Goal: Transaction & Acquisition: Download file/media

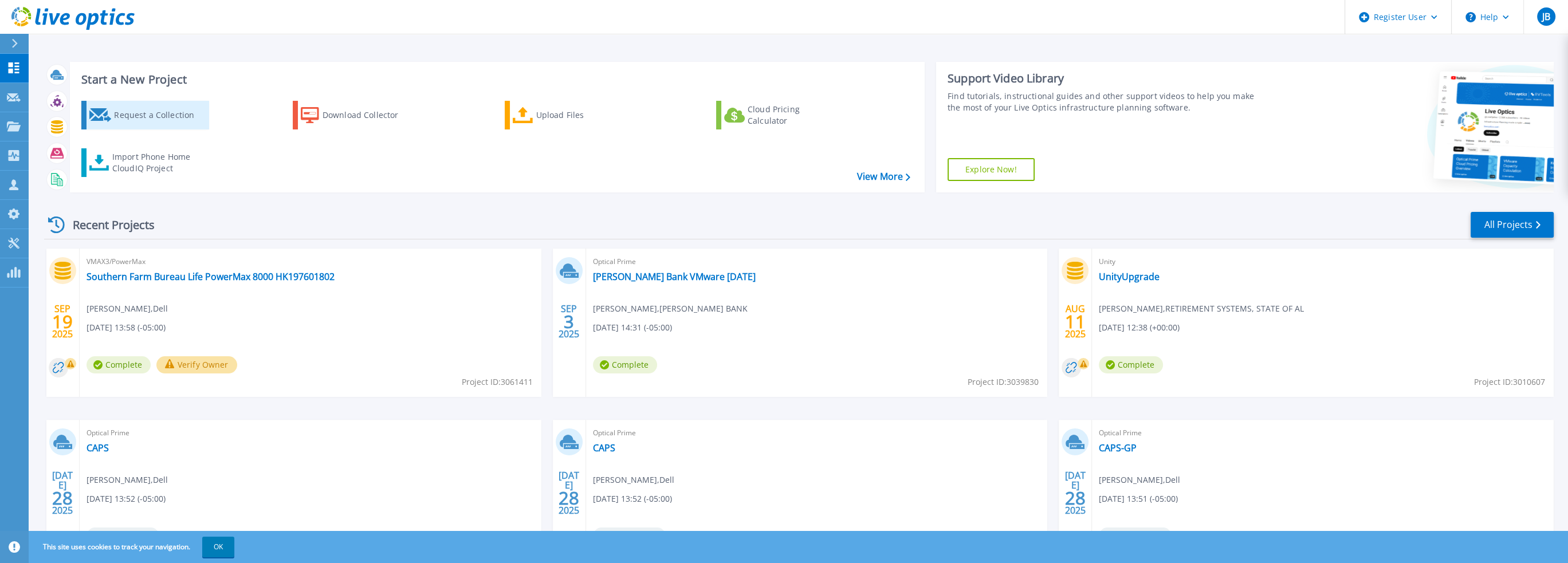
click at [136, 112] on div "Request a Collection" at bounding box center [159, 115] width 91 height 23
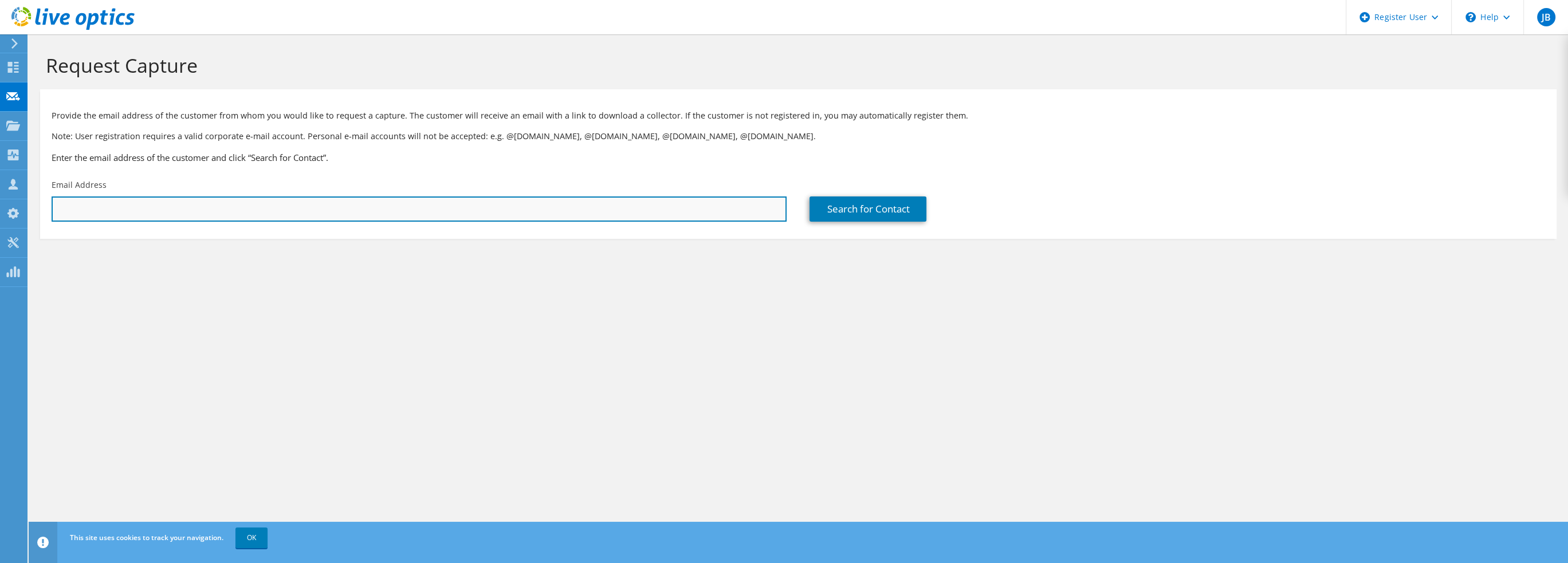
click at [229, 216] on input "text" at bounding box center [419, 209] width 735 height 25
click at [210, 210] on input "text" at bounding box center [419, 209] width 735 height 25
paste input "kbischof@samford.edu"
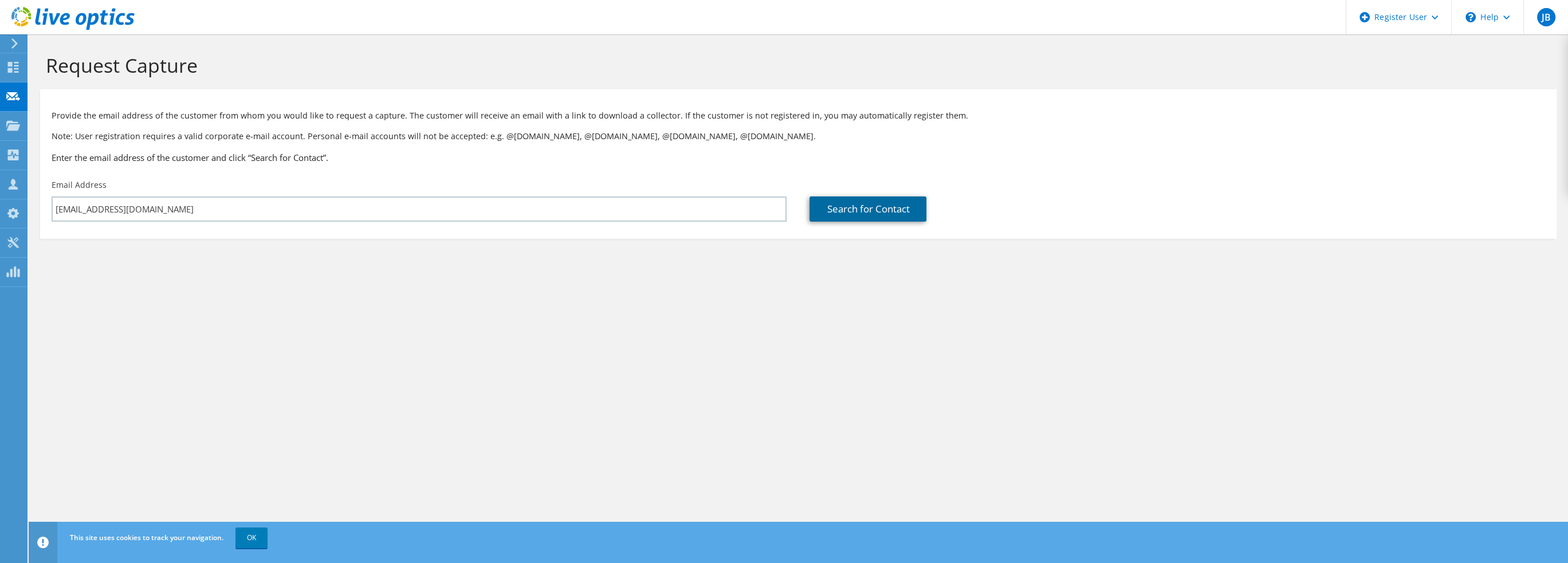
click at [834, 213] on link "Search for Contact" at bounding box center [868, 209] width 117 height 25
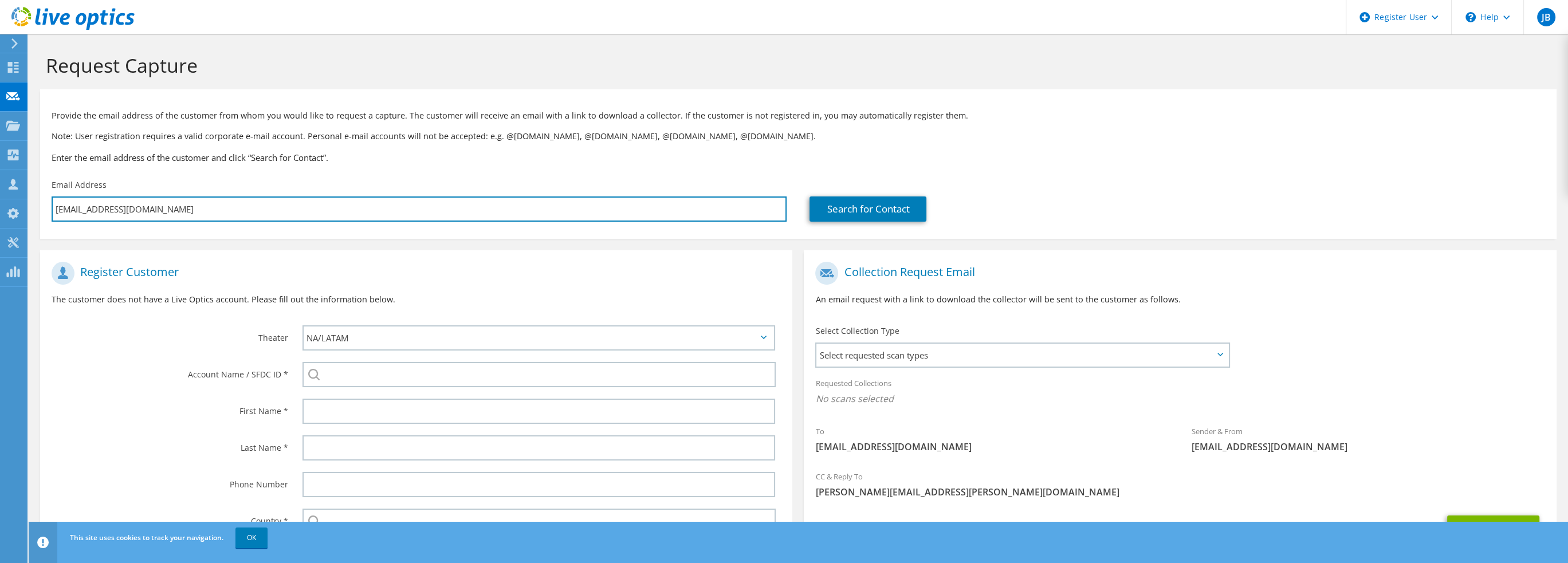
drag, startPoint x: 96, startPoint y: 208, endPoint x: 34, endPoint y: 208, distance: 62.0
click at [34, 208] on section "Request Capture Provide the email address of the customer from whom you would l…" at bounding box center [797, 342] width 1539 height 616
type input "samford.edu"
type input "Select"
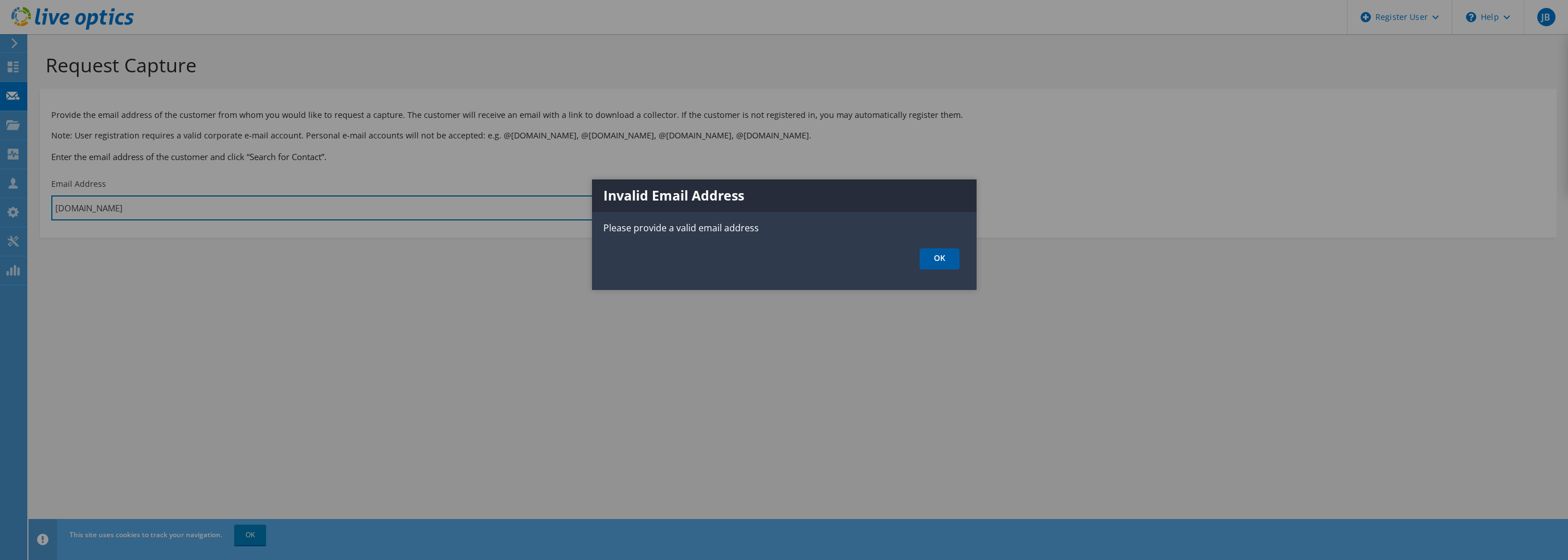
type input "samford.edu"
click at [929, 252] on link "OK" at bounding box center [939, 259] width 40 height 21
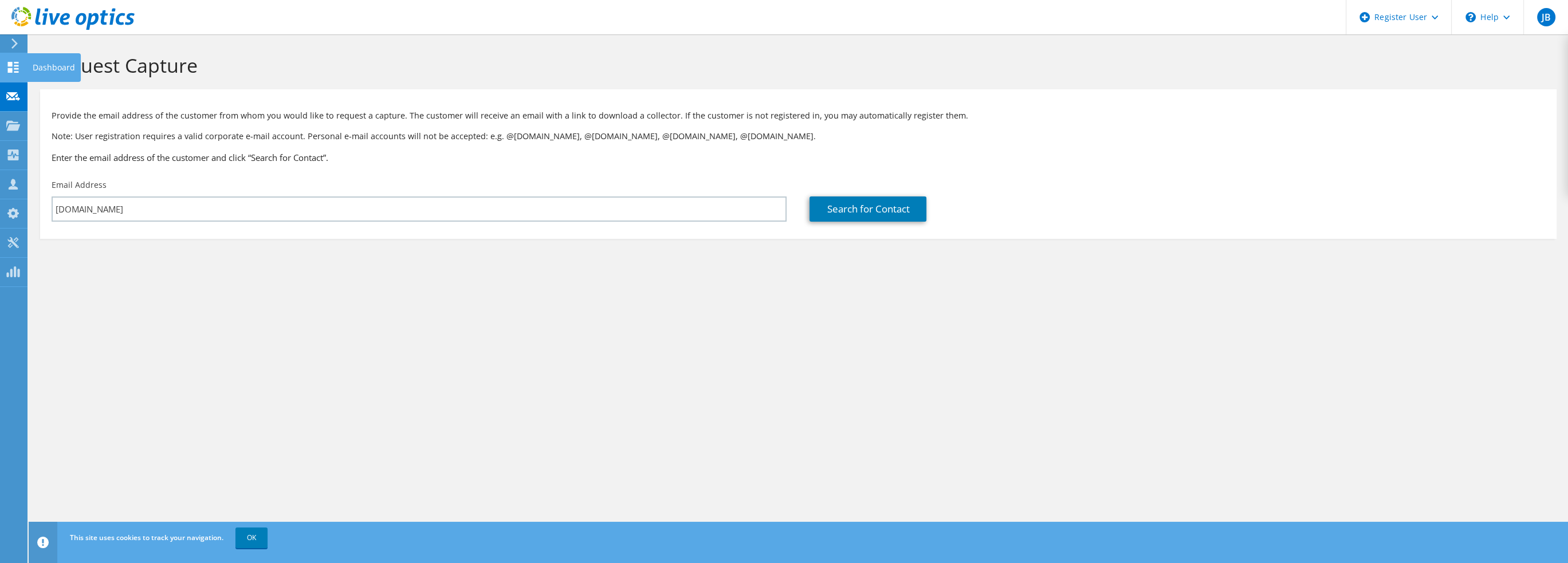
click at [16, 65] on use at bounding box center [13, 67] width 11 height 11
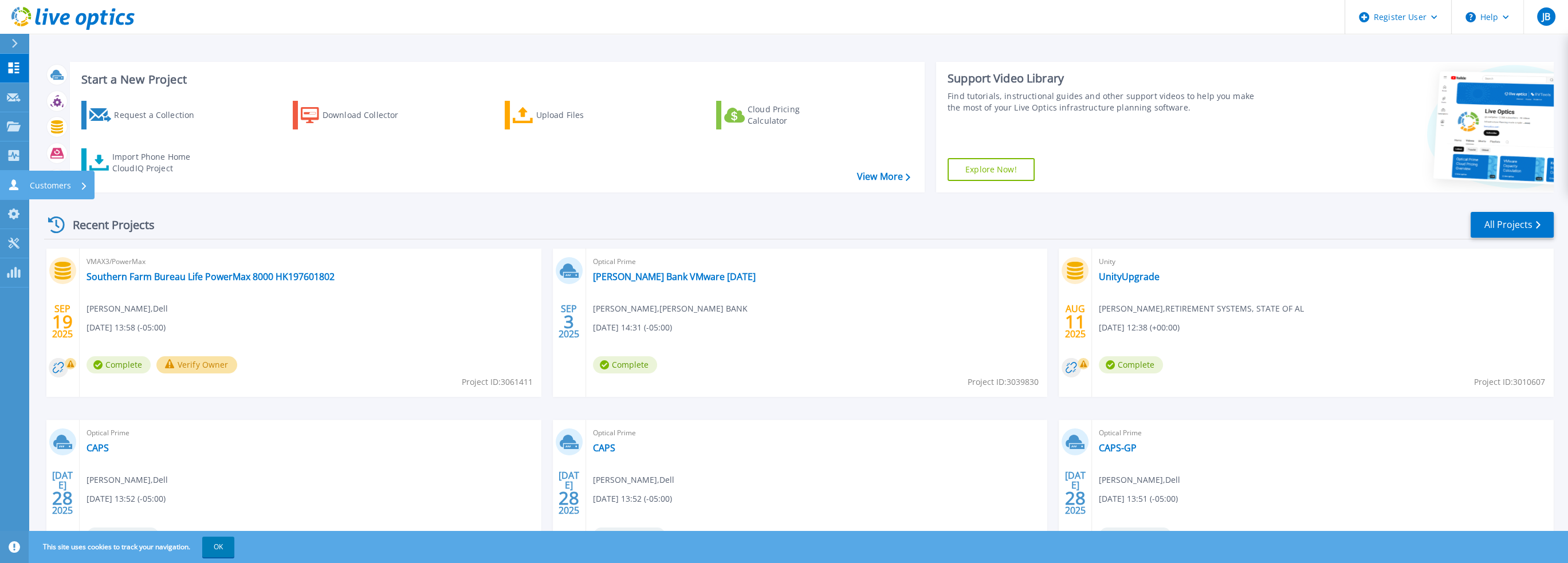
click at [37, 181] on p "Customers" at bounding box center [51, 185] width 41 height 30
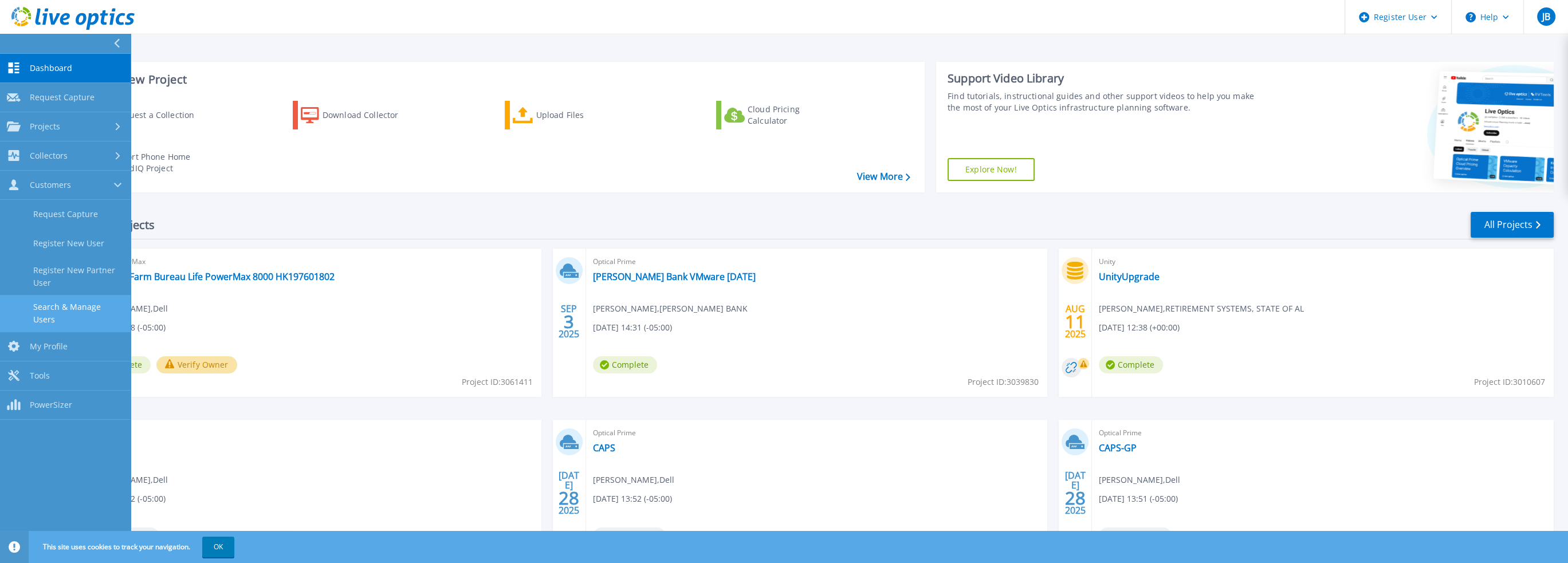
click at [90, 307] on link "Search & Manage Users" at bounding box center [65, 313] width 130 height 37
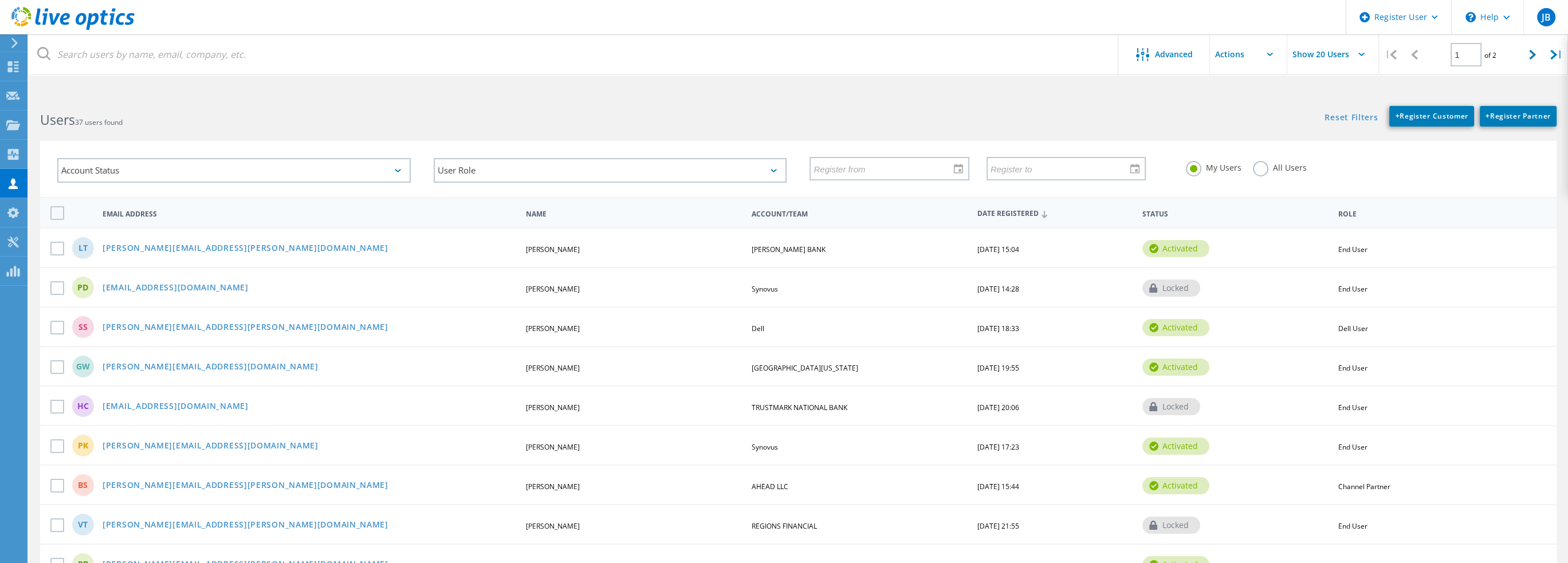
click at [1248, 161] on div "My Users All Users" at bounding box center [1362, 167] width 377 height 42
click at [1258, 169] on label "All Users" at bounding box center [1279, 166] width 53 height 11
click at [0, 0] on input "All Users" at bounding box center [0, 0] width 0 height 0
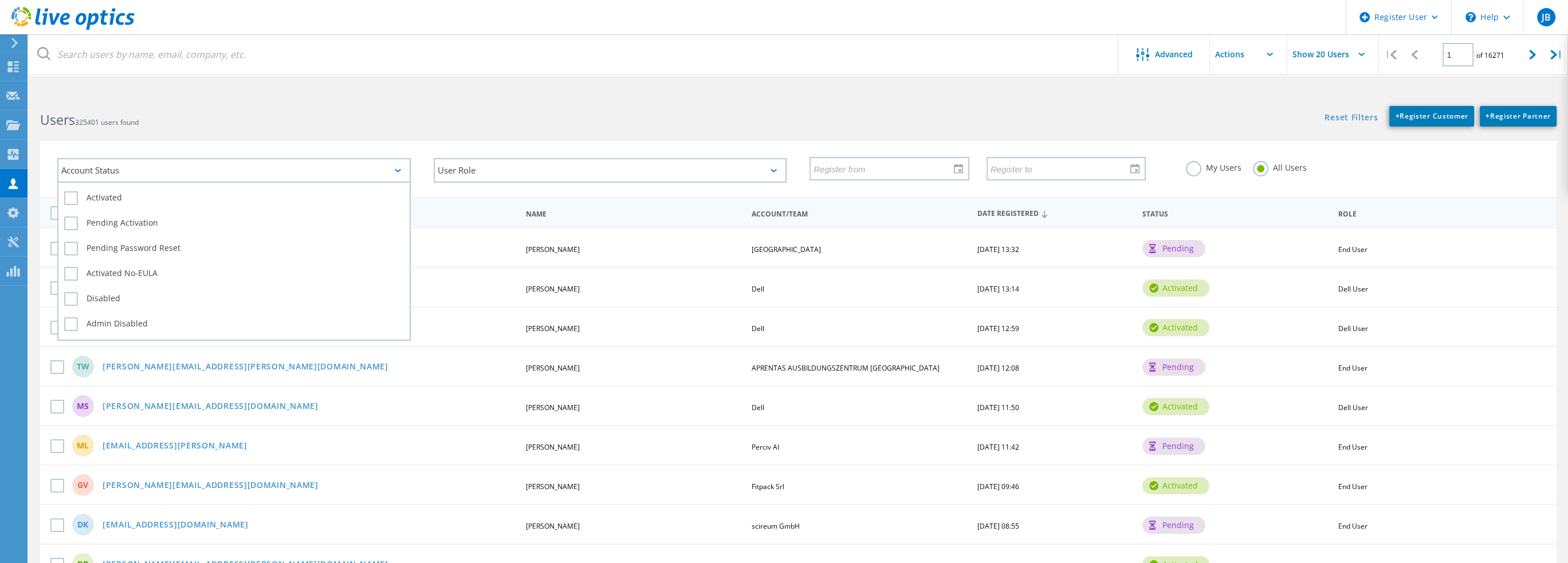
click at [245, 171] on div "Account Status" at bounding box center [234, 170] width 353 height 25
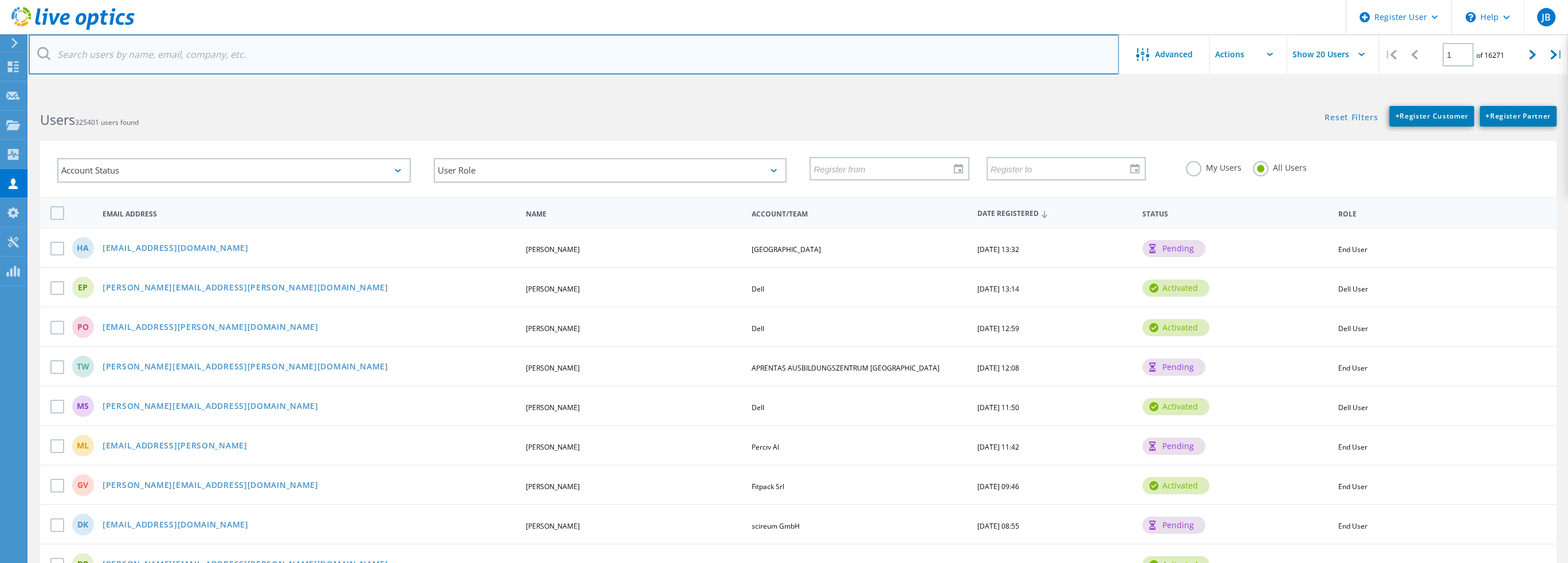
click at [250, 66] on input "text" at bounding box center [573, 54] width 1090 height 41
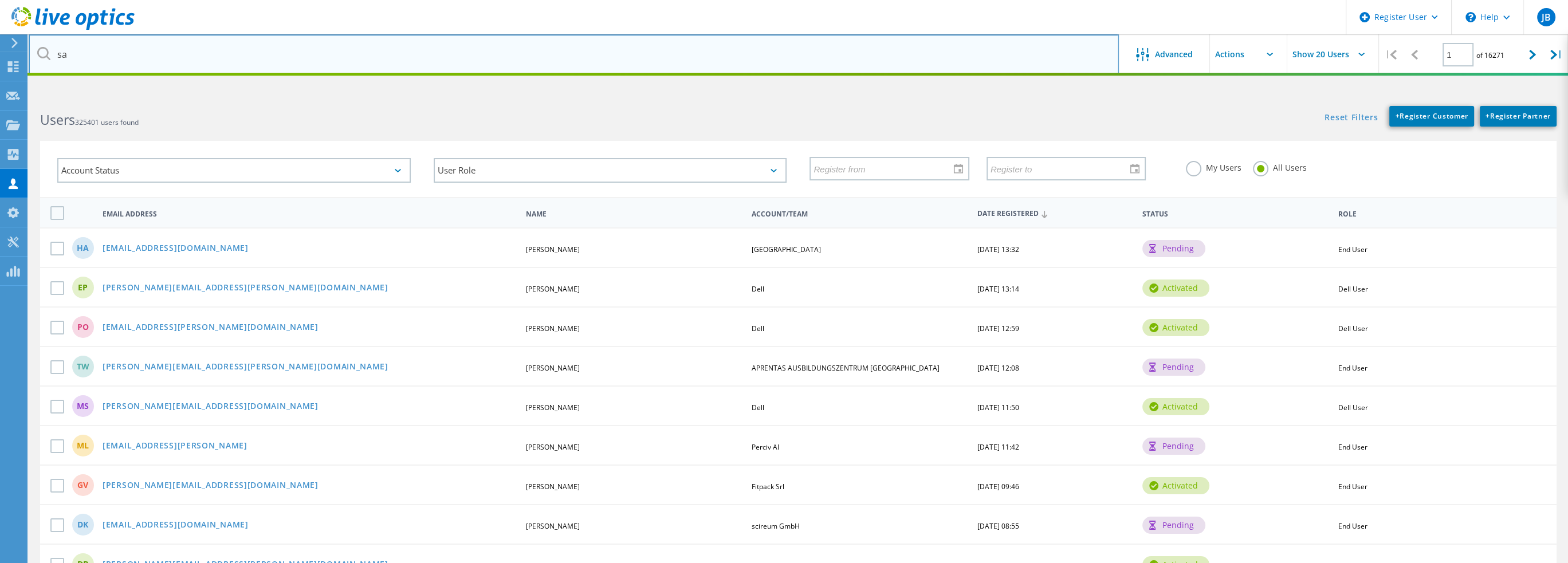
type input "s"
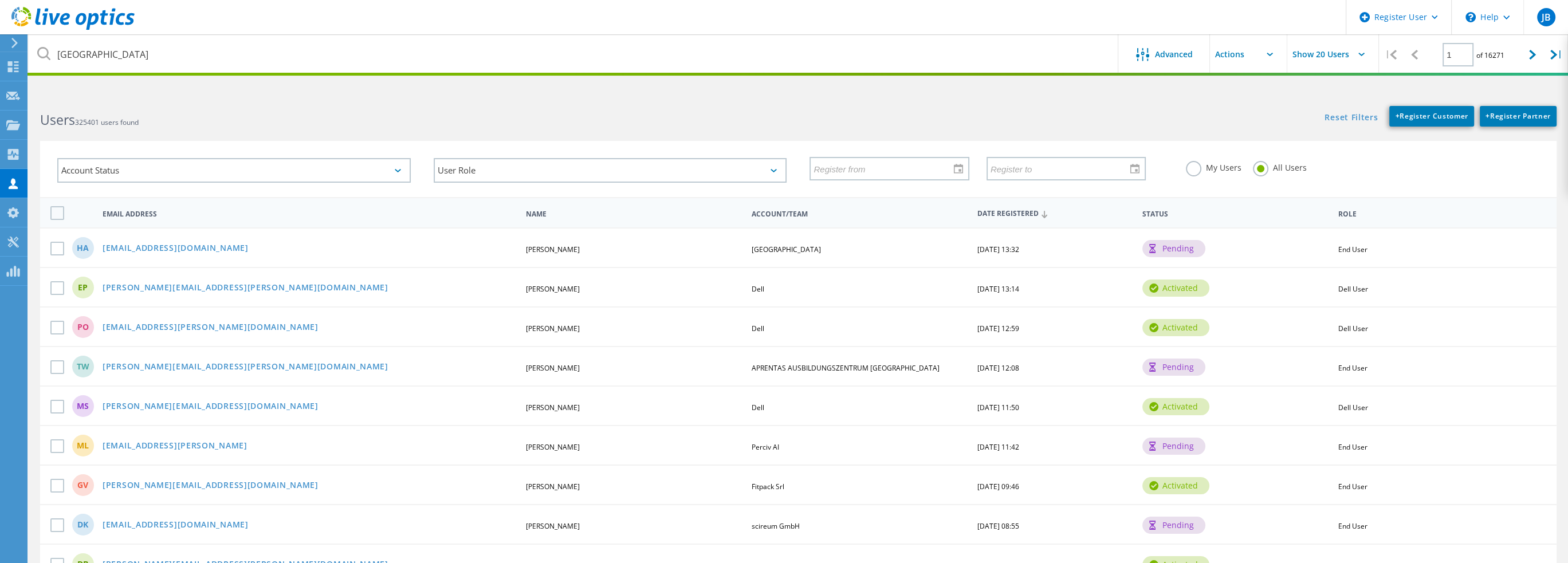
click at [911, 119] on div "Reset Filters + Register Customer + Register Partner Show Filters" at bounding box center [1183, 110] width 769 height 32
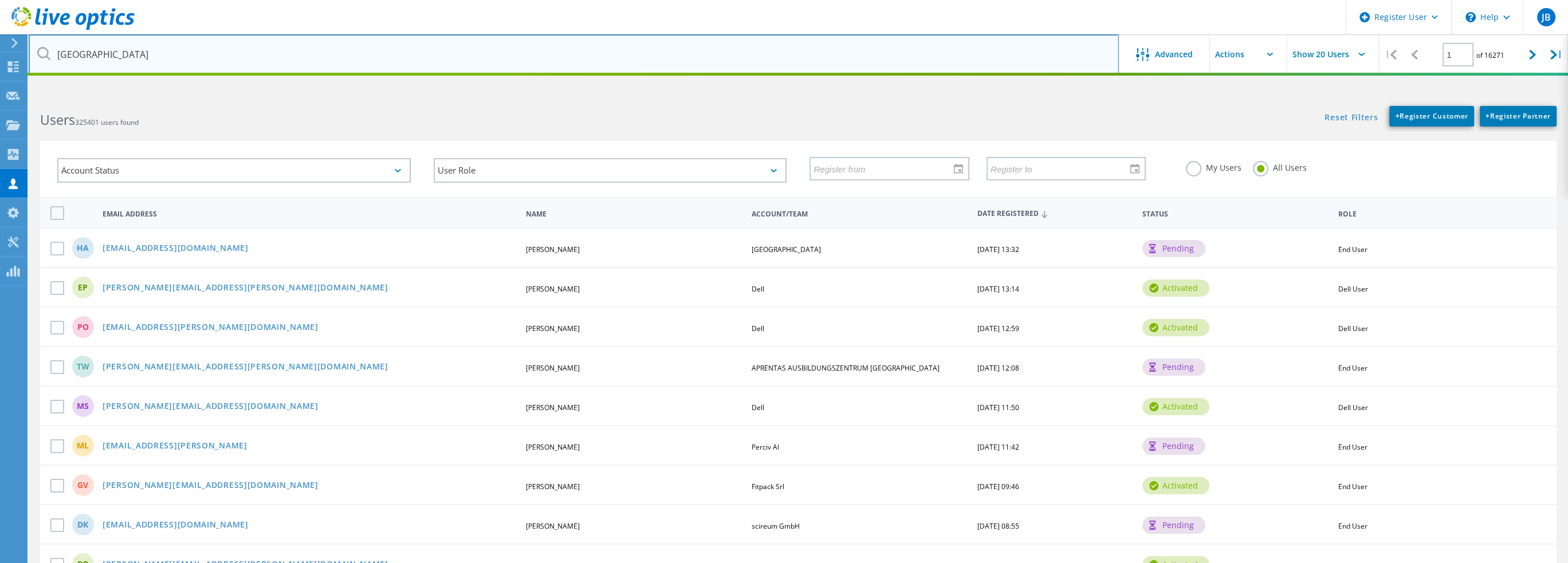
click at [98, 53] on input "samford university" at bounding box center [573, 54] width 1090 height 41
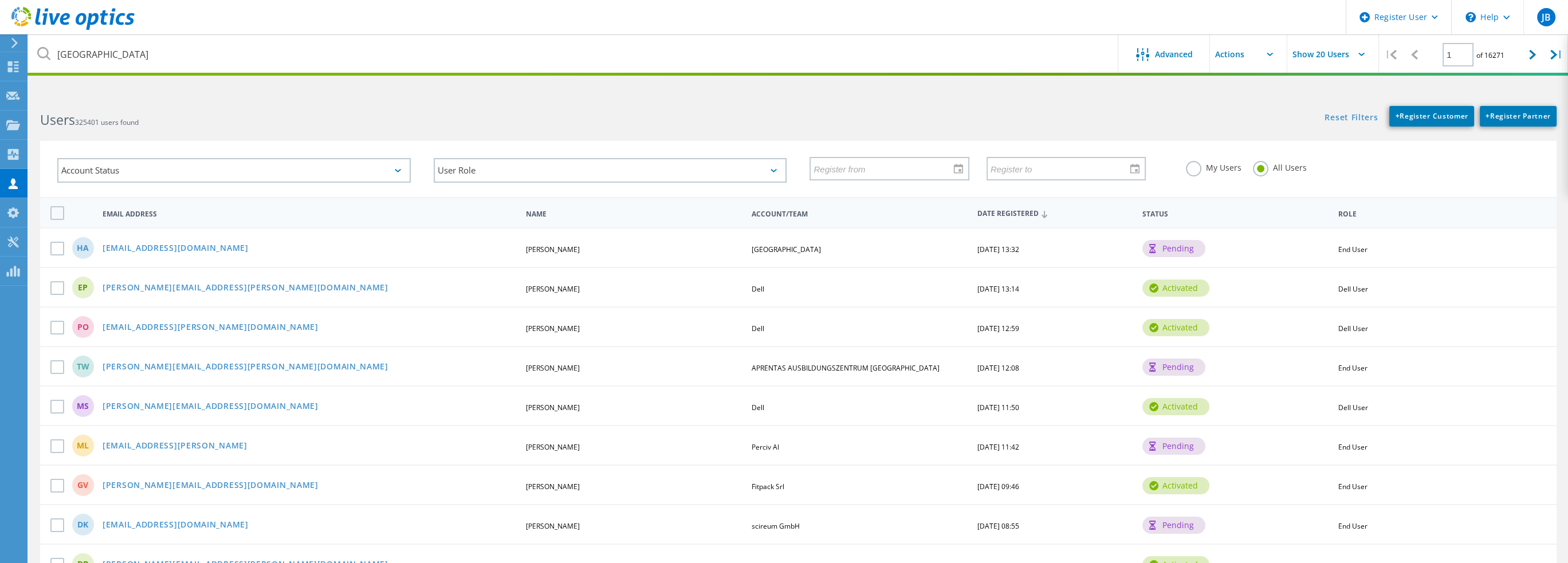
click at [1255, 50] on input "text" at bounding box center [1266, 54] width 115 height 41
click at [1107, 104] on div "Reset Filters + Register Customer + Register Partner Show Filters" at bounding box center [1183, 110] width 769 height 32
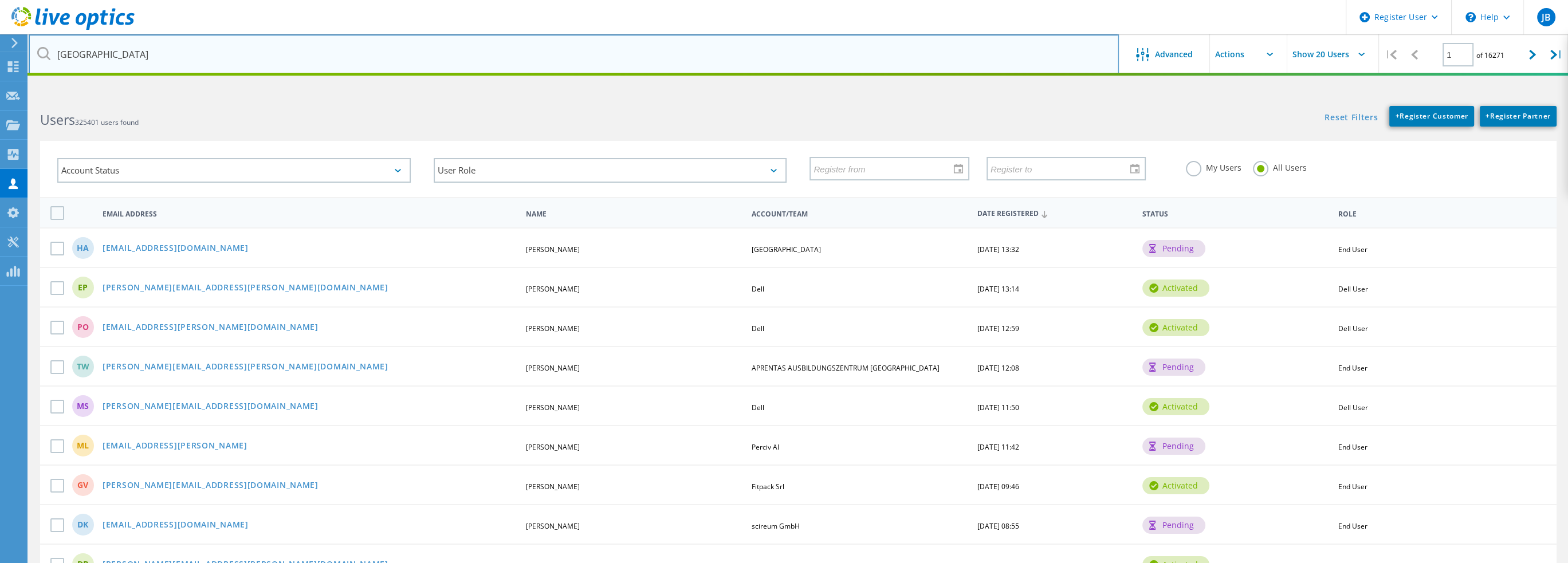
click at [216, 66] on input "samford university" at bounding box center [573, 54] width 1090 height 41
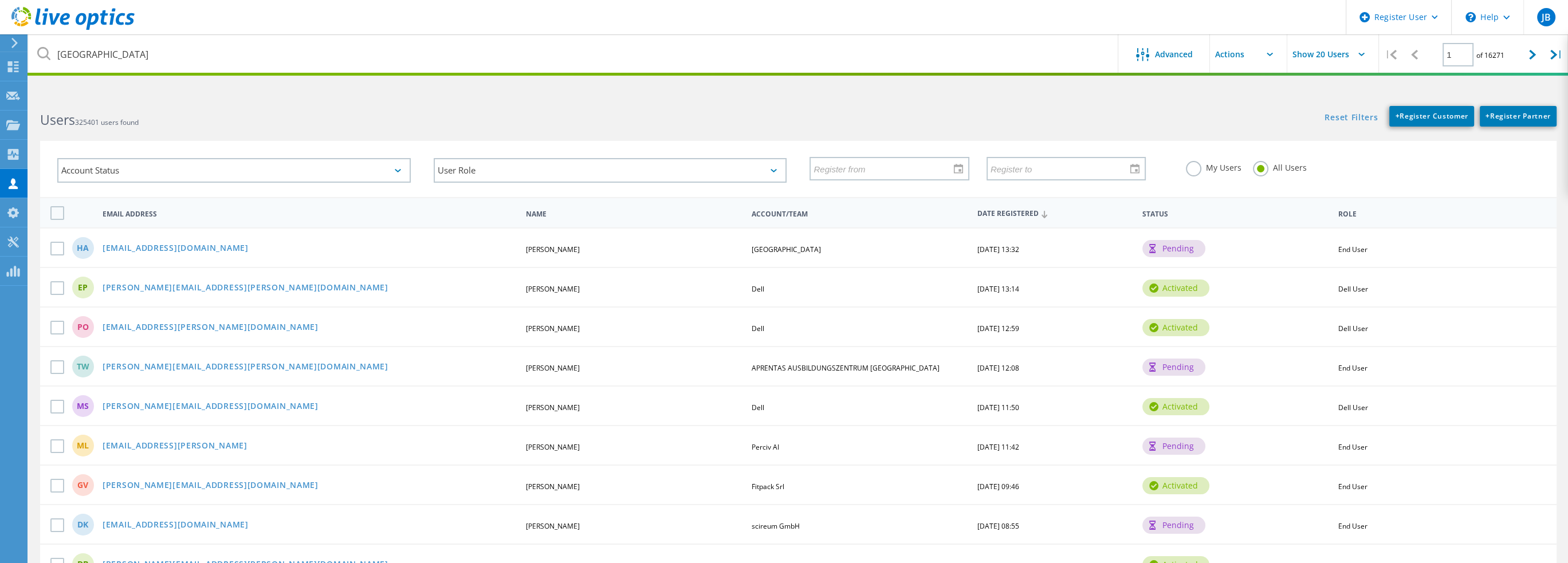
click at [44, 52] on icon at bounding box center [43, 53] width 13 height 13
click at [43, 53] on icon at bounding box center [43, 53] width 13 height 13
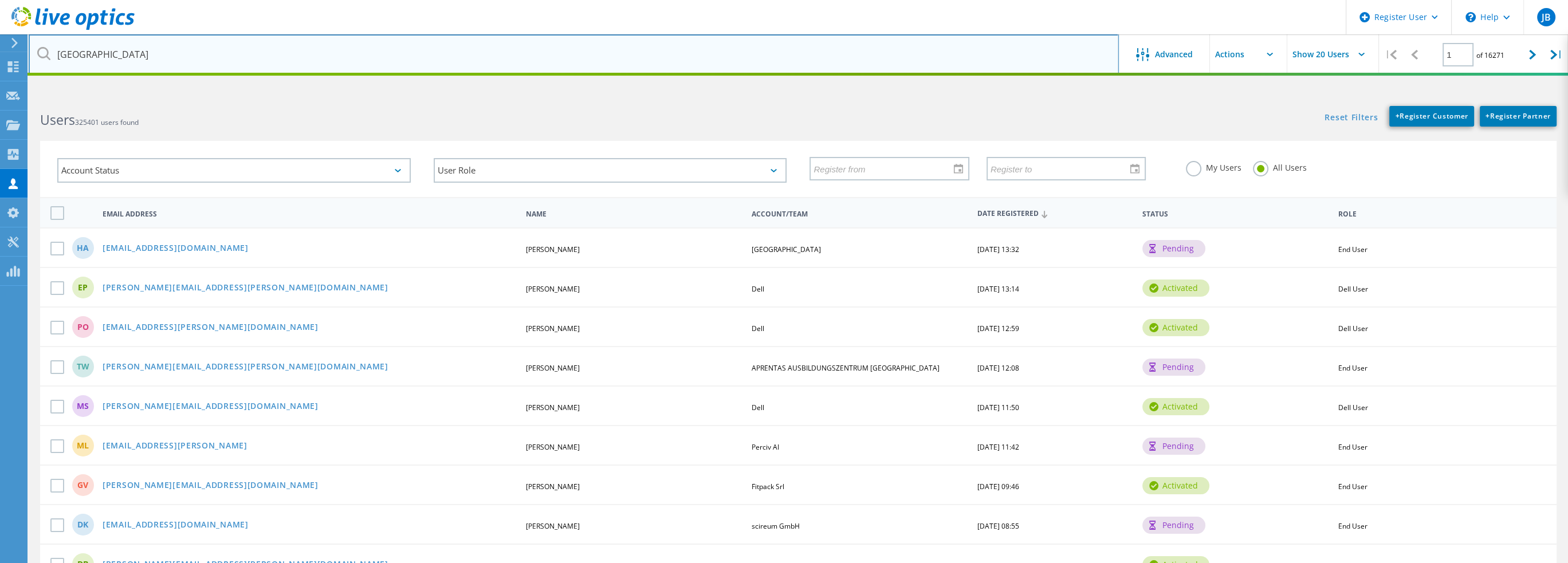
click at [103, 54] on input "samford university" at bounding box center [573, 54] width 1090 height 41
drag, startPoint x: 155, startPoint y: 55, endPoint x: 0, endPoint y: 57, distance: 155.0
click at [195, 53] on input "samford university" at bounding box center [573, 54] width 1090 height 41
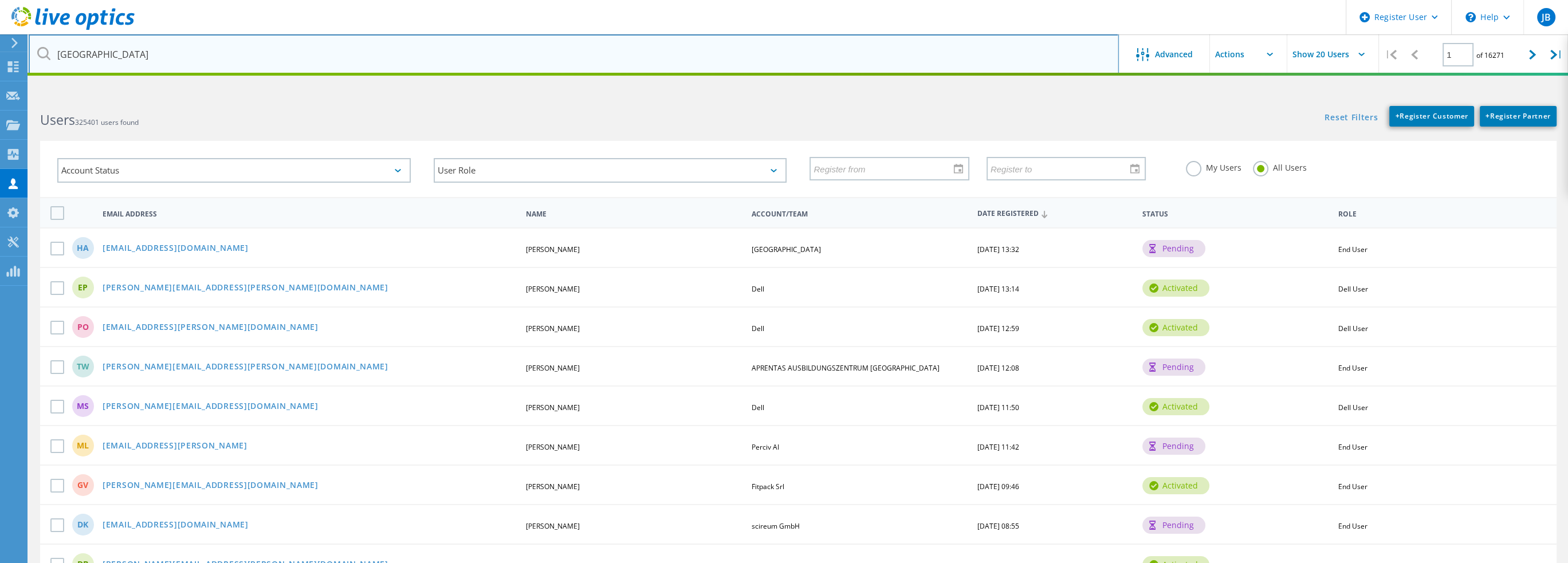
click at [174, 53] on input "samford university" at bounding box center [573, 54] width 1090 height 41
drag, startPoint x: 156, startPoint y: 52, endPoint x: 57, endPoint y: 50, distance: 99.0
click at [57, 50] on input "samford university" at bounding box center [573, 54] width 1090 height 41
type input "samford"
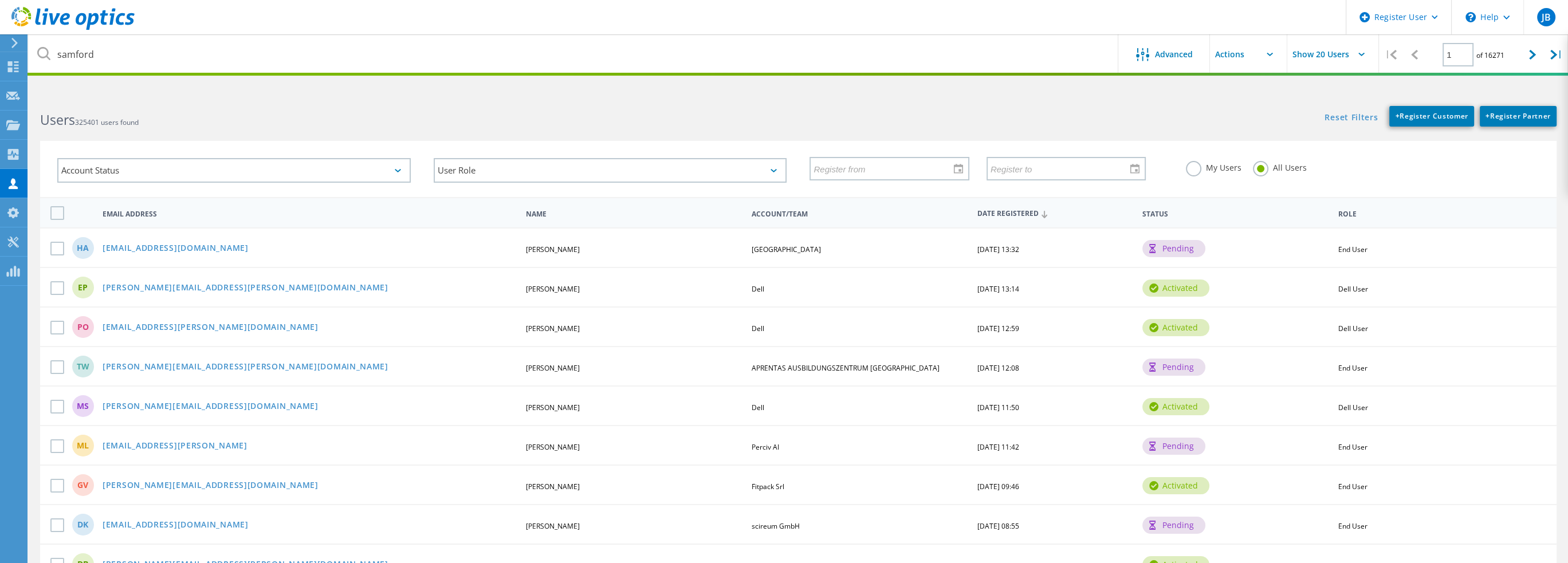
click at [44, 55] on icon at bounding box center [43, 53] width 13 height 13
click at [1208, 167] on label "My Users" at bounding box center [1213, 166] width 55 height 11
click at [0, 0] on input "My Users" at bounding box center [0, 0] width 0 height 0
click at [1260, 163] on label "All Users" at bounding box center [1279, 166] width 53 height 11
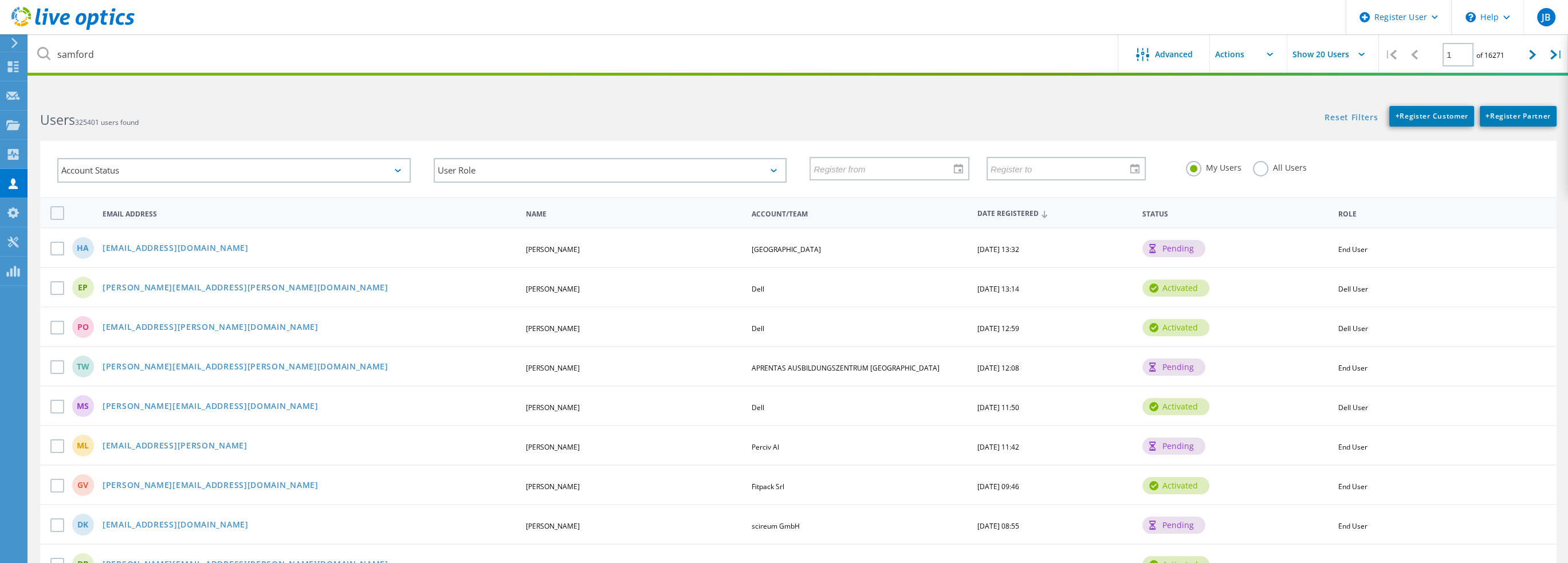
click at [0, 0] on input "All Users" at bounding box center [0, 0] width 0 height 0
click at [16, 182] on icon at bounding box center [13, 184] width 14 height 11
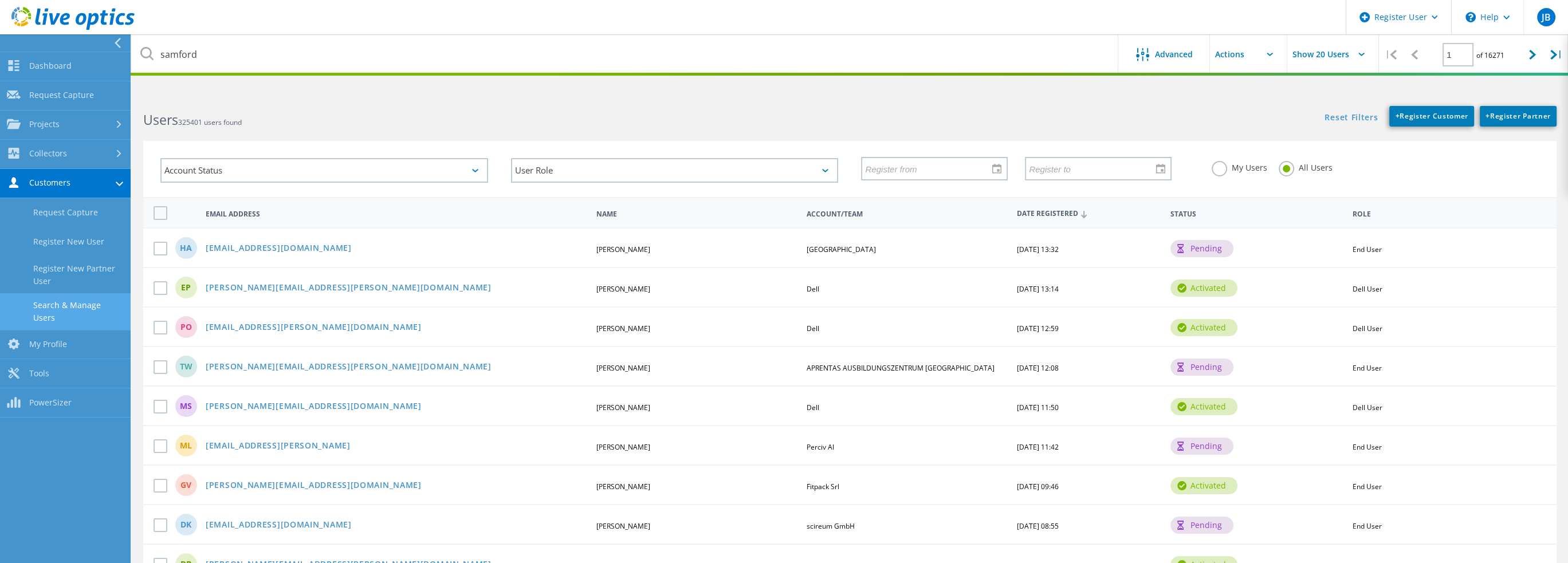
click at [80, 309] on link "Search & Manage Users" at bounding box center [65, 311] width 130 height 37
click at [49, 335] on link "My Profile" at bounding box center [65, 345] width 130 height 29
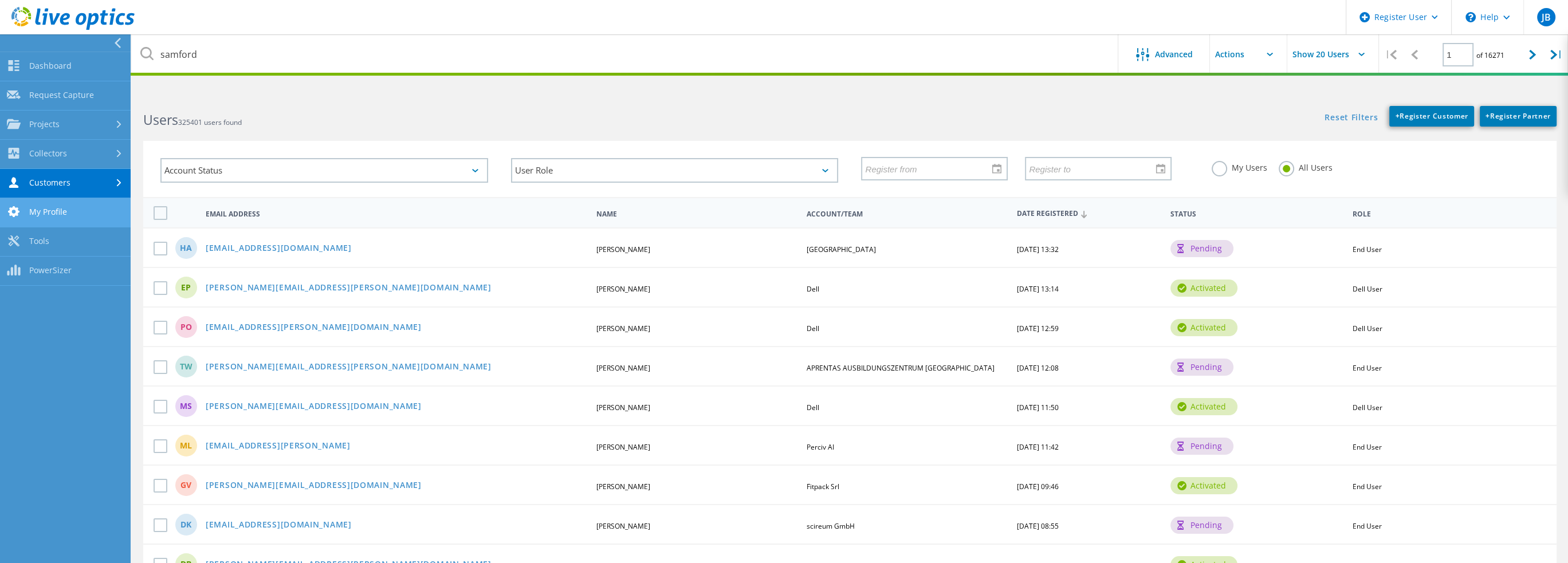
click at [52, 210] on link "My Profile" at bounding box center [65, 213] width 130 height 29
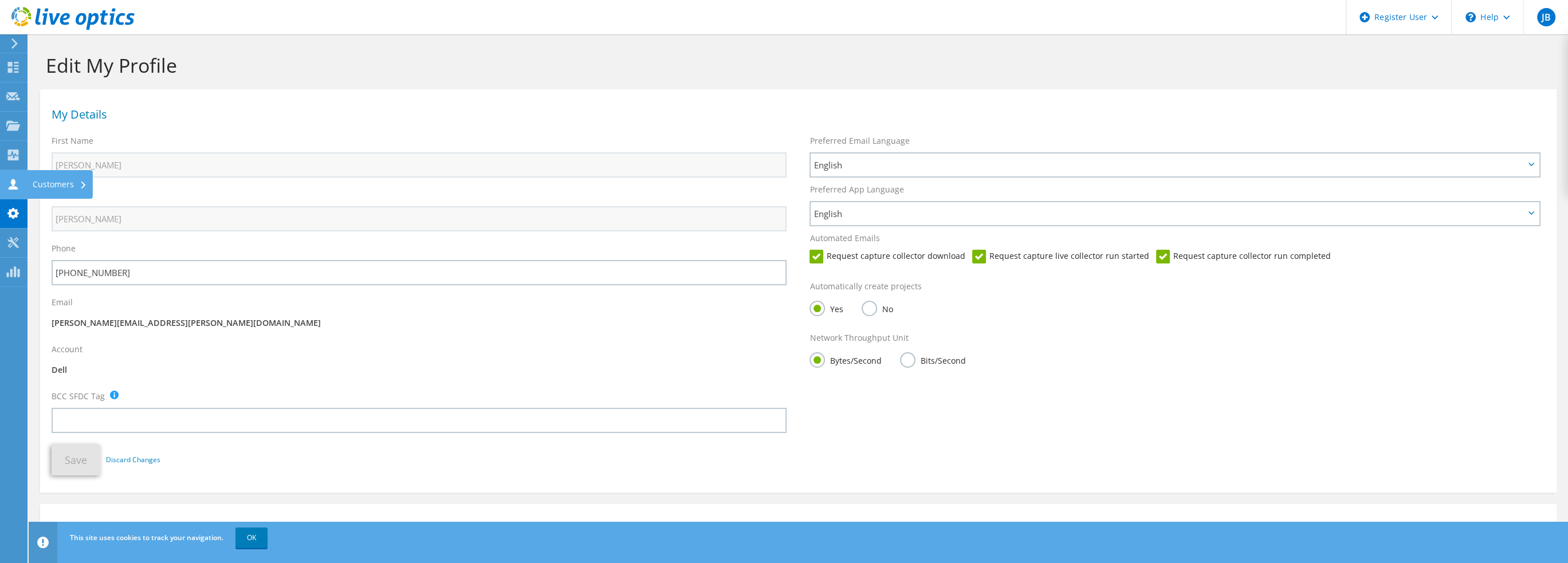
click at [57, 185] on div "Customers" at bounding box center [59, 184] width 66 height 28
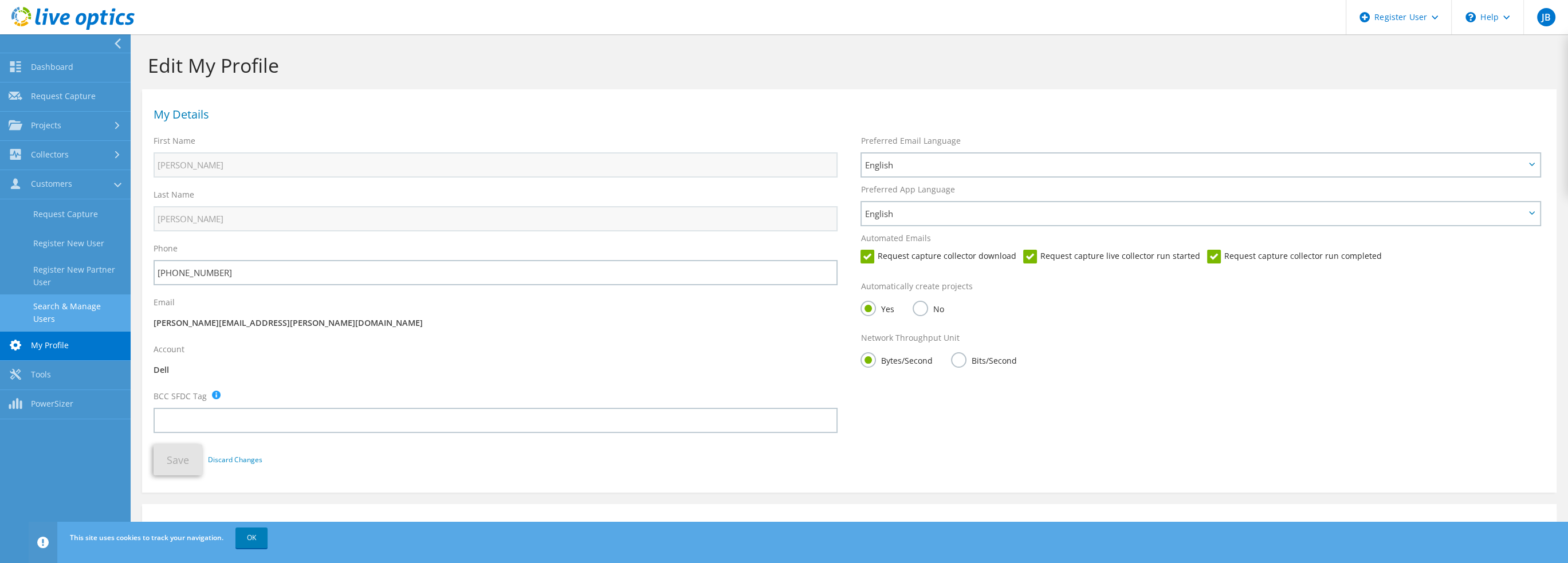
click at [79, 307] on link "Search & Manage Users" at bounding box center [65, 313] width 130 height 37
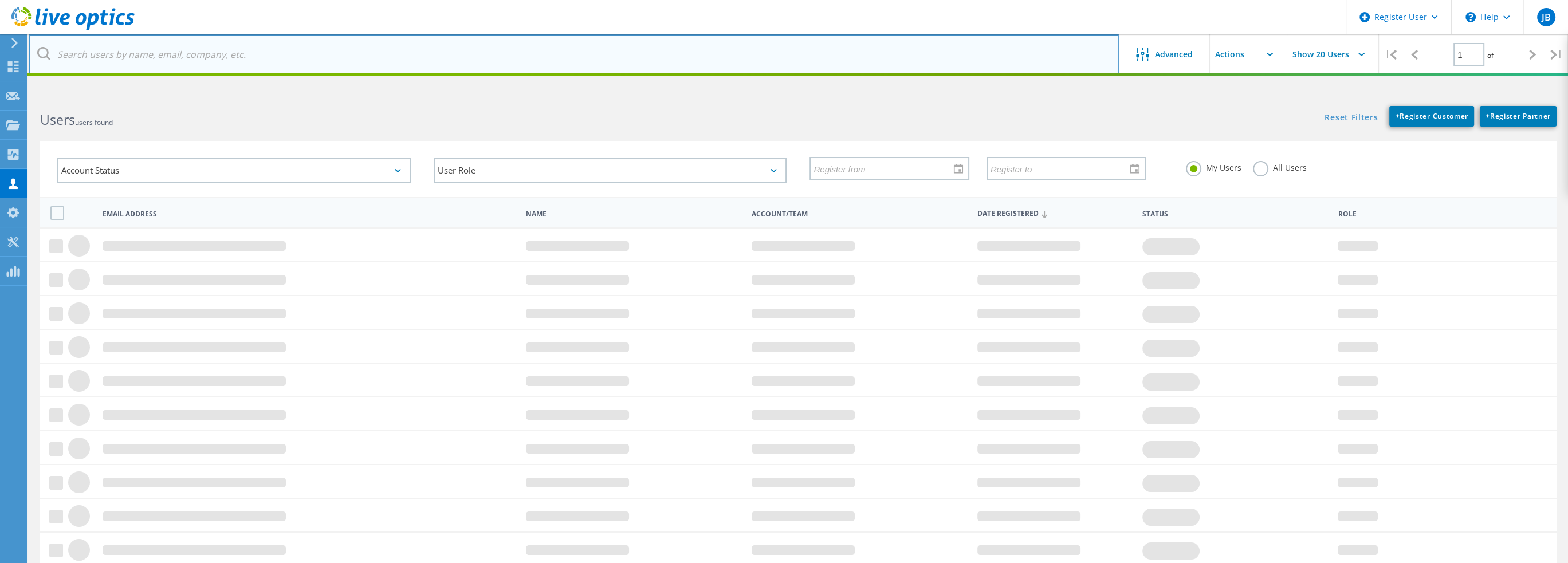
click at [114, 57] on input "text" at bounding box center [573, 54] width 1090 height 41
type input "samford"
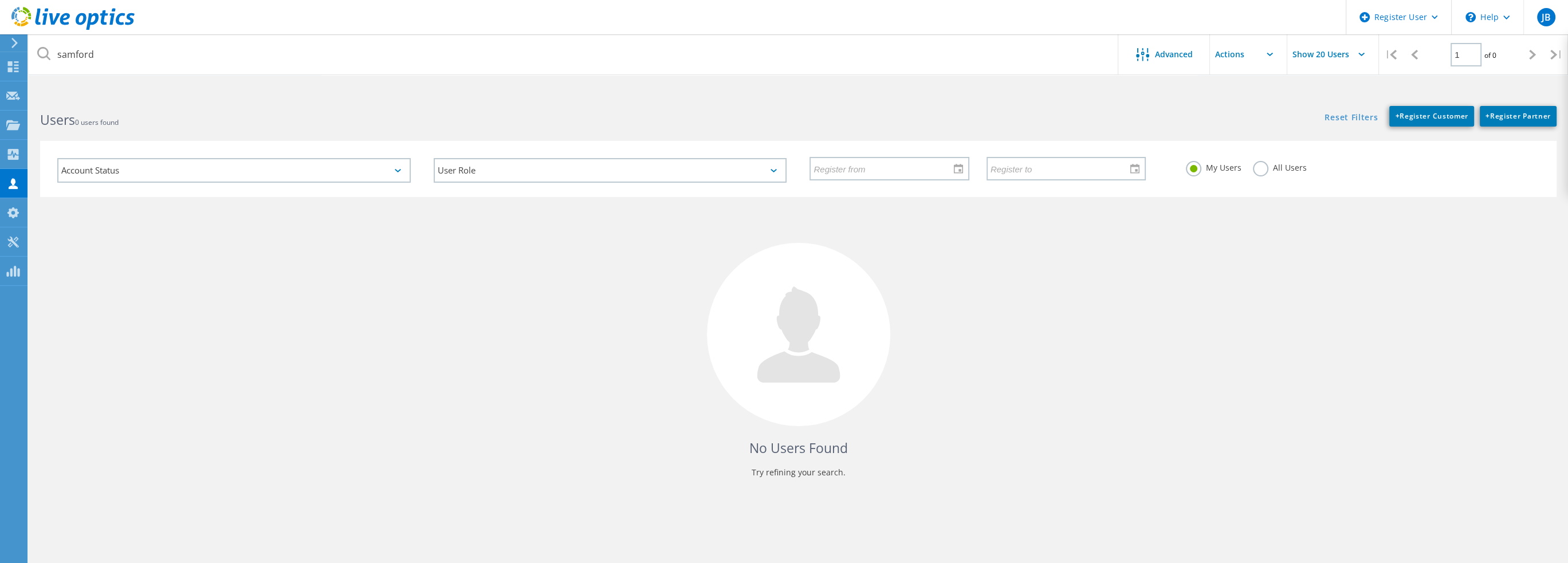
click at [45, 53] on icon at bounding box center [43, 53] width 13 height 13
click at [1259, 163] on label "All Users" at bounding box center [1279, 166] width 53 height 11
click at [0, 0] on input "All Users" at bounding box center [0, 0] width 0 height 0
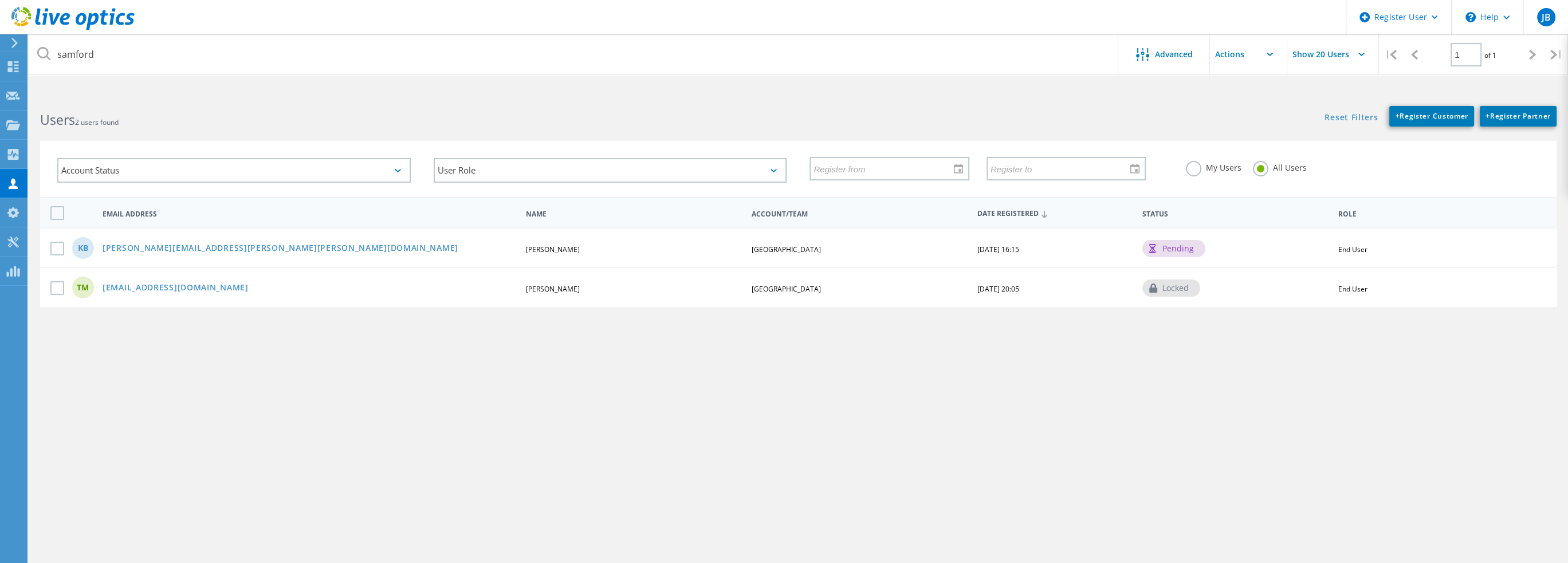
click at [259, 244] on div "kyle.bischoff@samford.edu" at bounding box center [309, 248] width 425 height 9
click at [185, 245] on link "kyle.bischoff@samford.edu" at bounding box center [280, 248] width 356 height 9
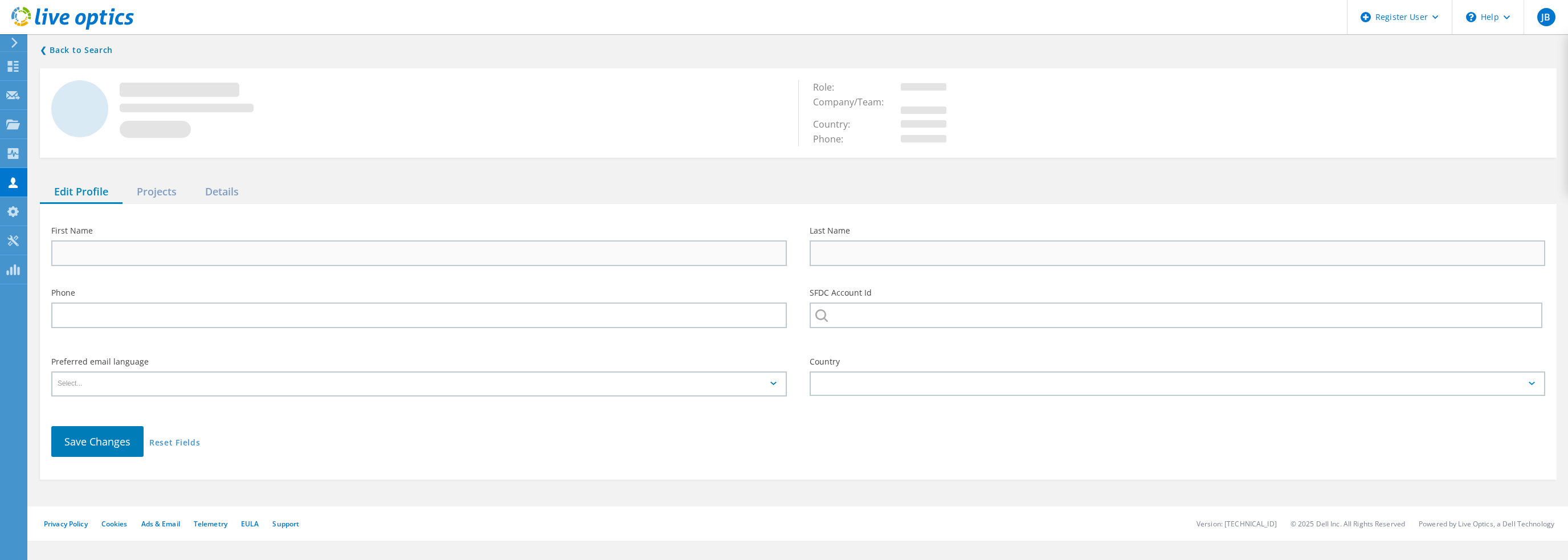
type input "Kyle"
type input "Bischoff"
type input "SAMFORD UNIVERSITY"
type input "English"
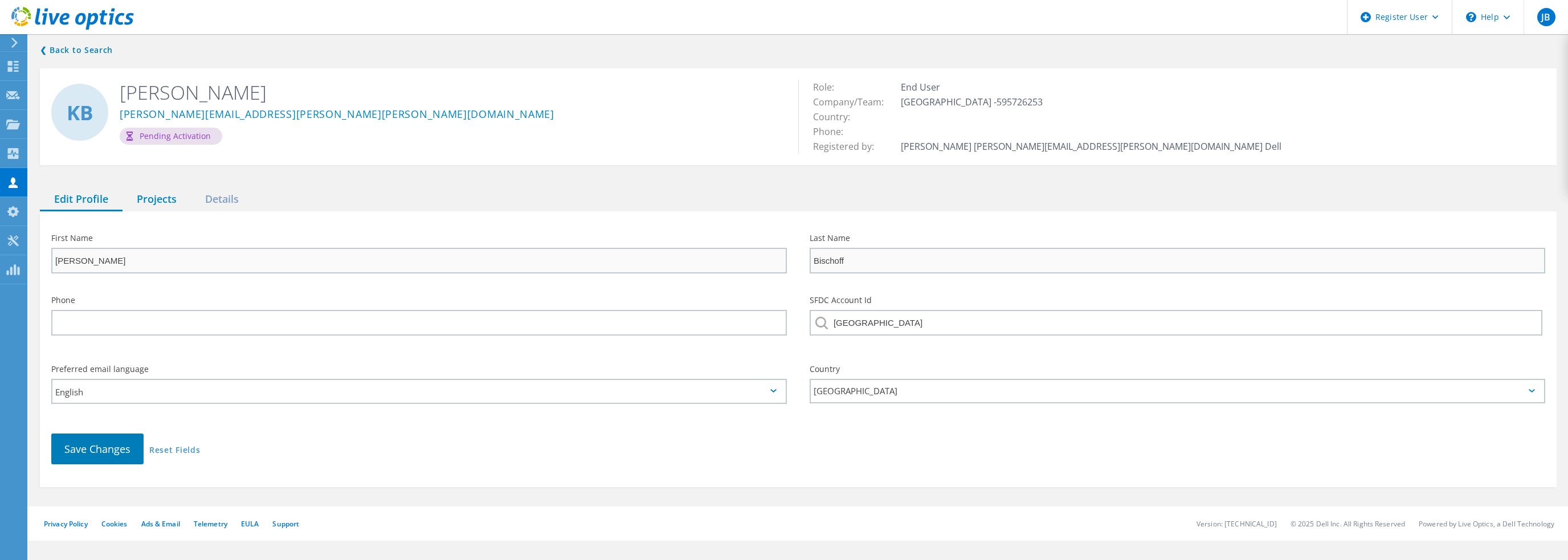
click at [162, 196] on div "Projects" at bounding box center [157, 199] width 69 height 23
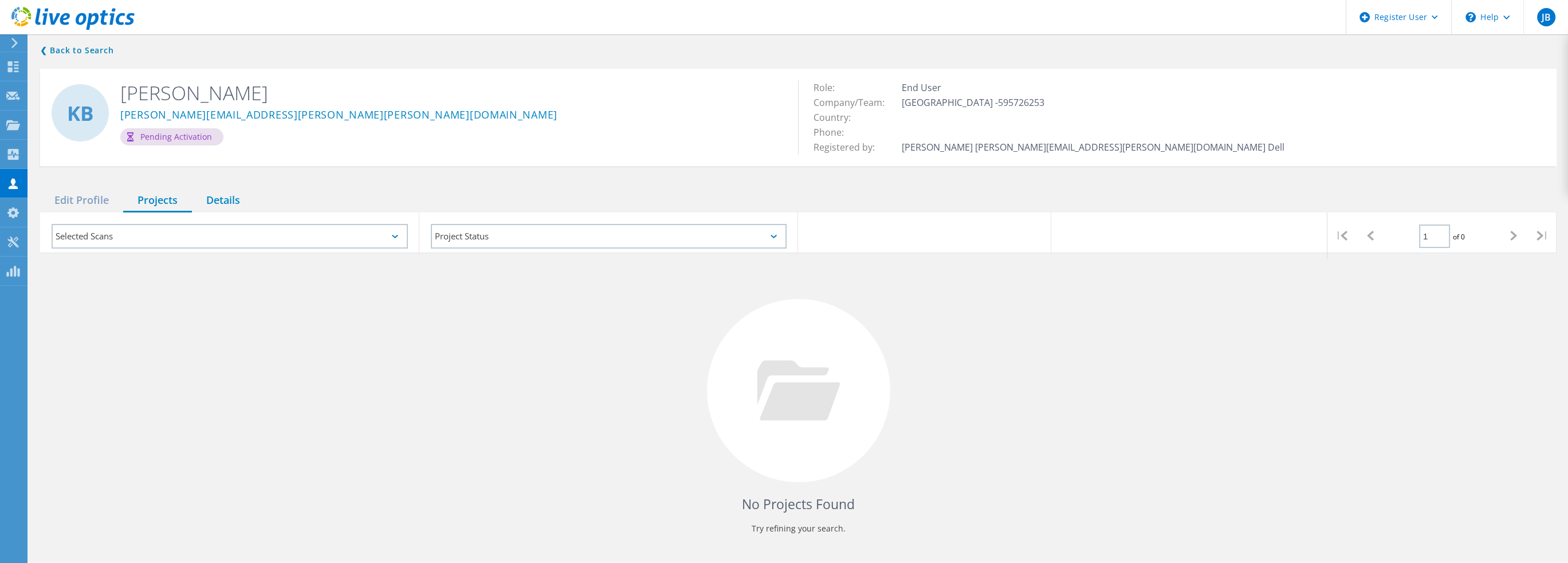
click at [218, 197] on div "Details" at bounding box center [223, 200] width 62 height 23
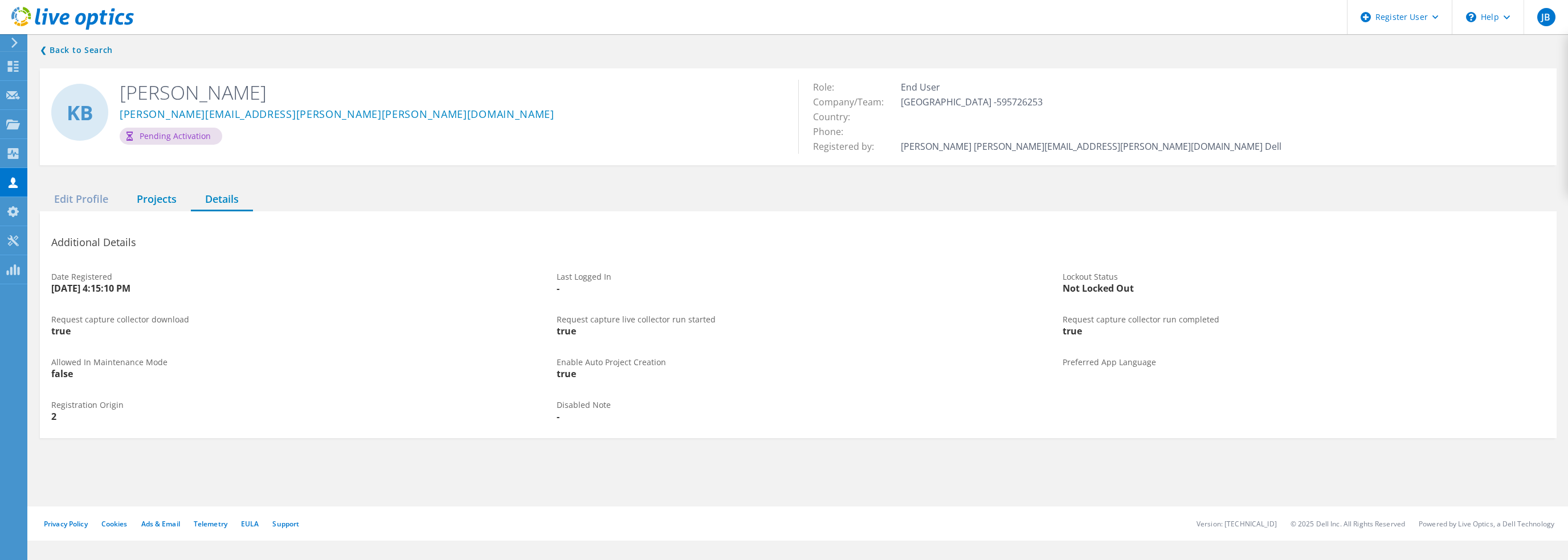
click at [156, 196] on div "Projects" at bounding box center [157, 199] width 69 height 23
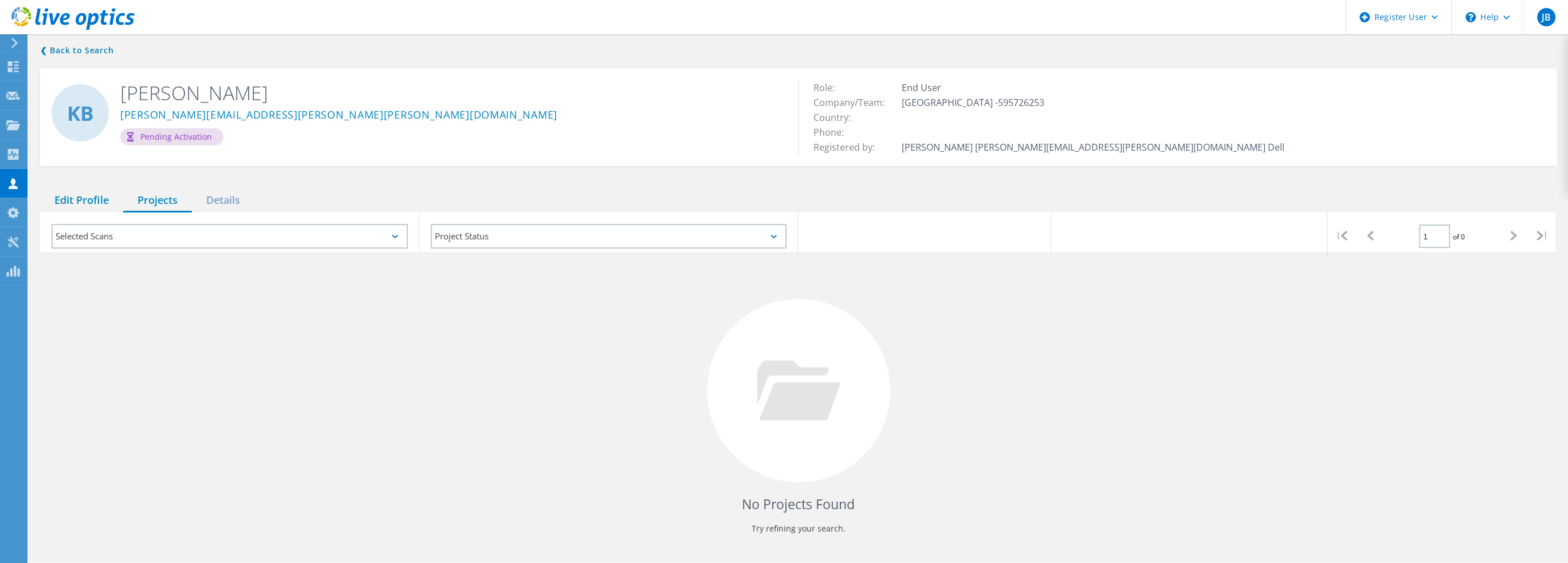
click at [66, 206] on div "Edit Profile" at bounding box center [82, 200] width 83 height 23
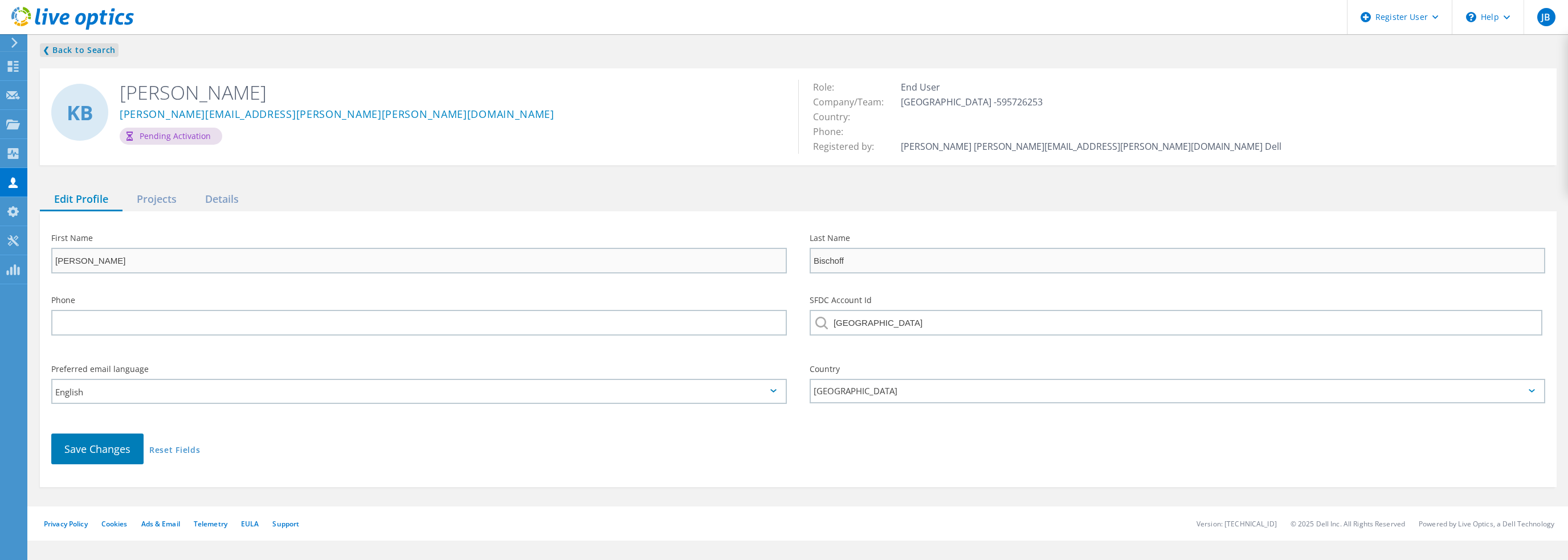
click at [63, 47] on link "❮ Back to Search" at bounding box center [80, 50] width 79 height 14
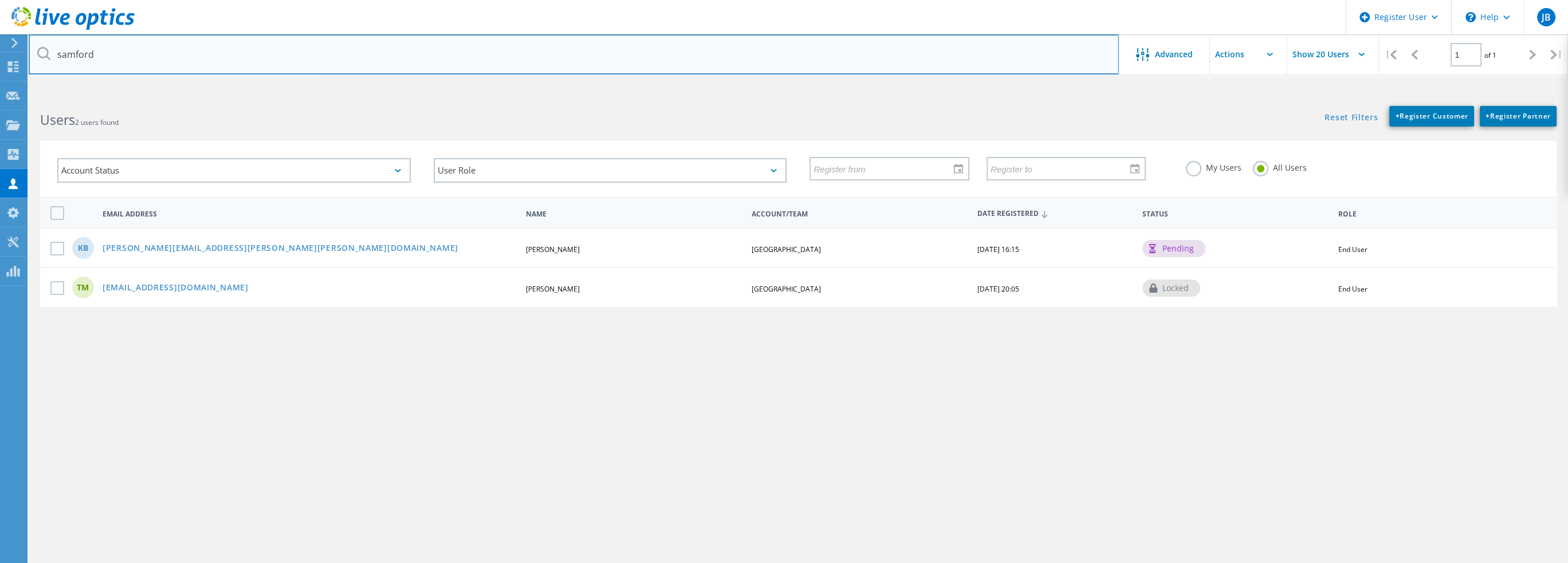
drag, startPoint x: 97, startPoint y: 54, endPoint x: 31, endPoint y: 55, distance: 66.0
click at [31, 55] on input "samford" at bounding box center [573, 54] width 1090 height 41
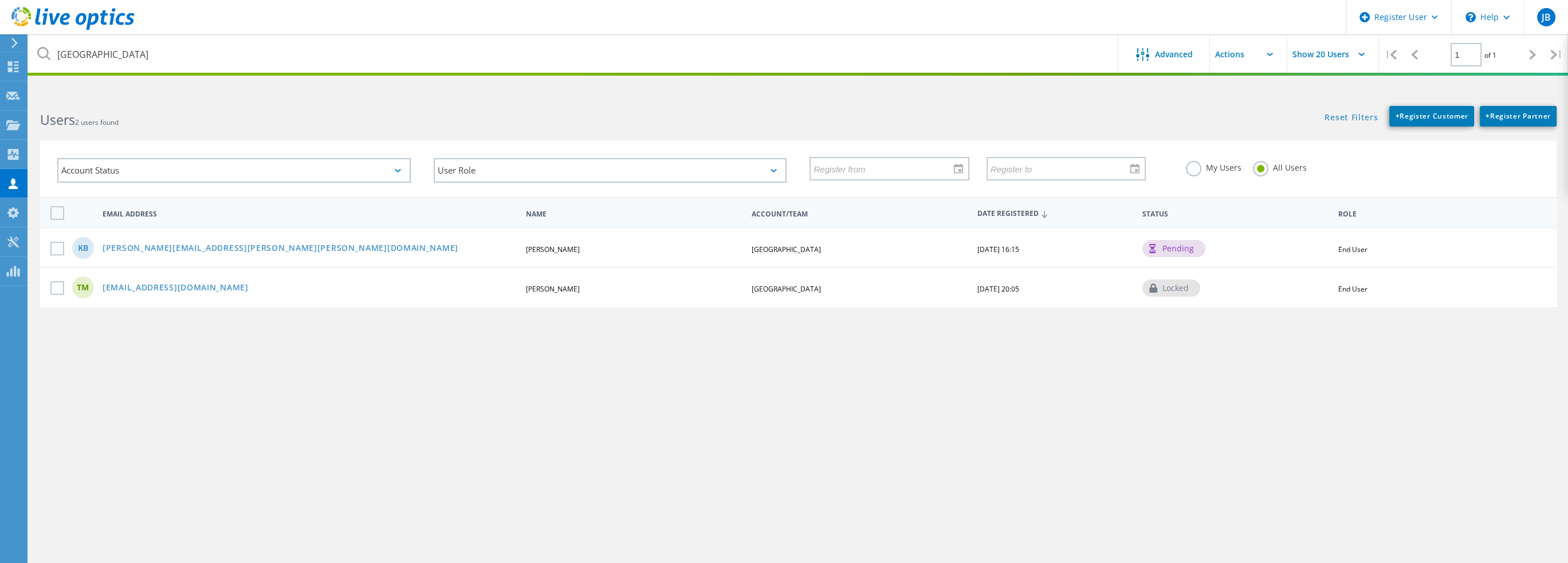
click at [43, 52] on icon at bounding box center [43, 53] width 13 height 13
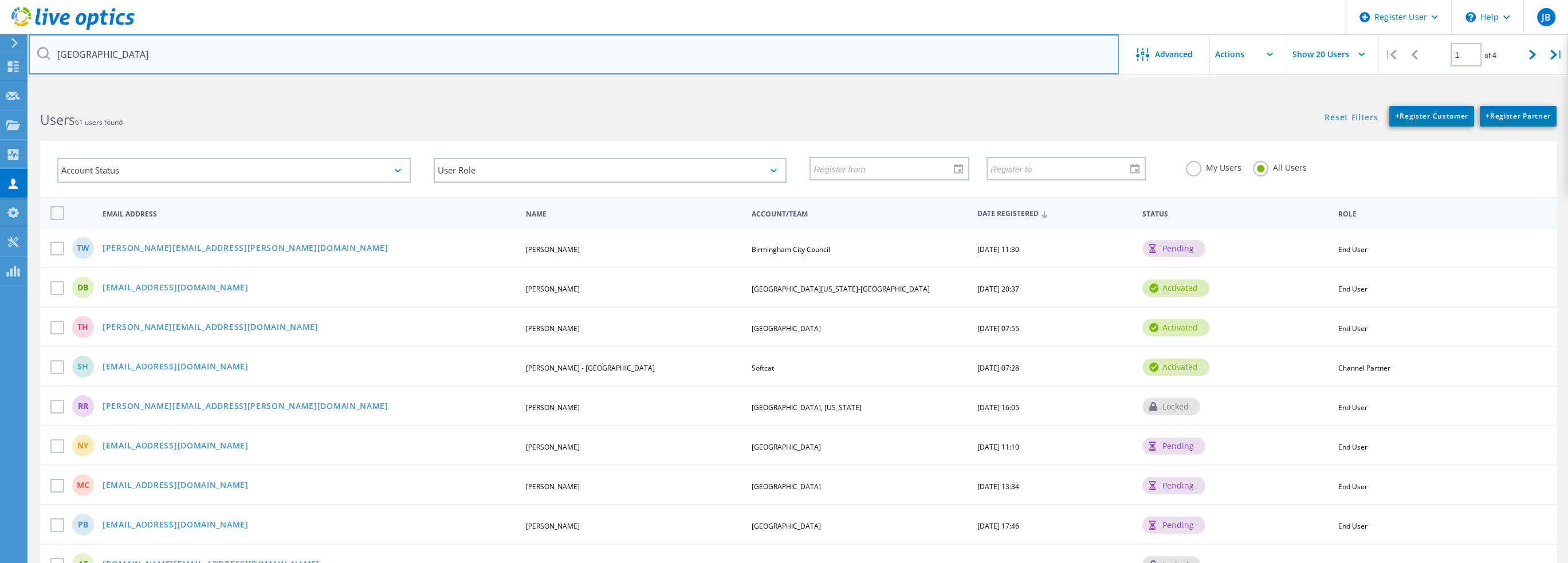
click at [137, 59] on input "birmingham" at bounding box center [573, 54] width 1090 height 41
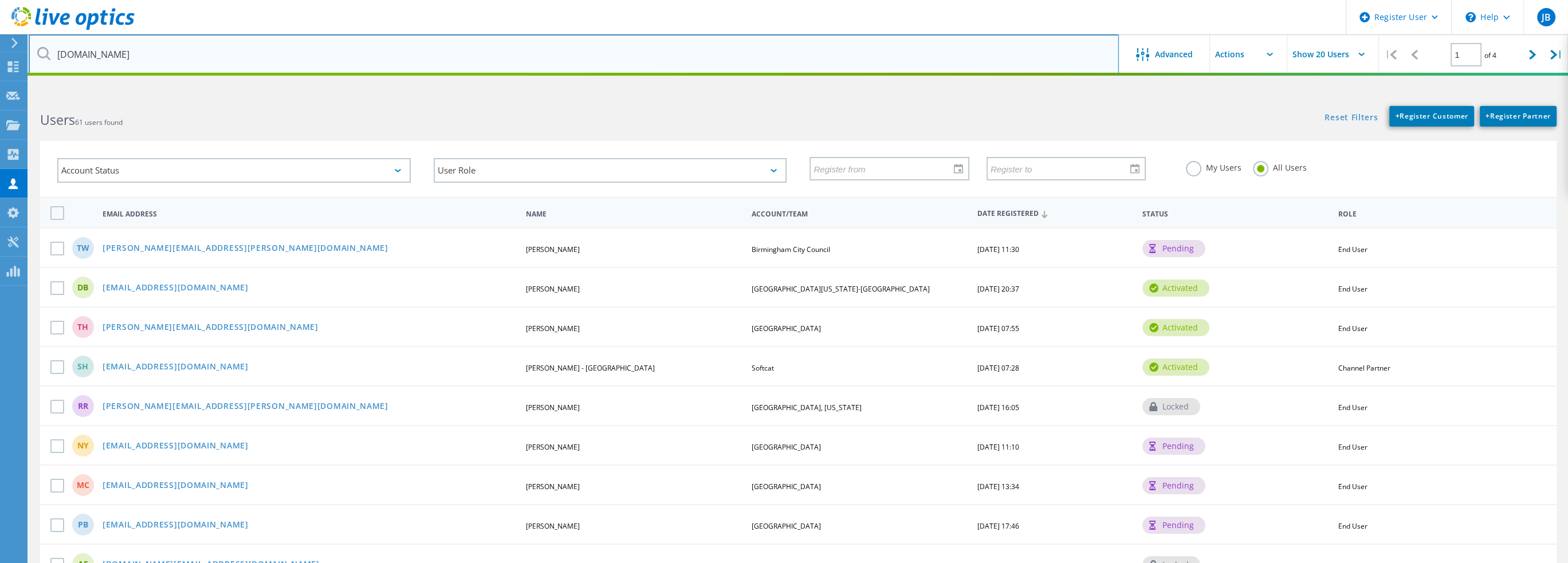
type input "birminghamal.gov"
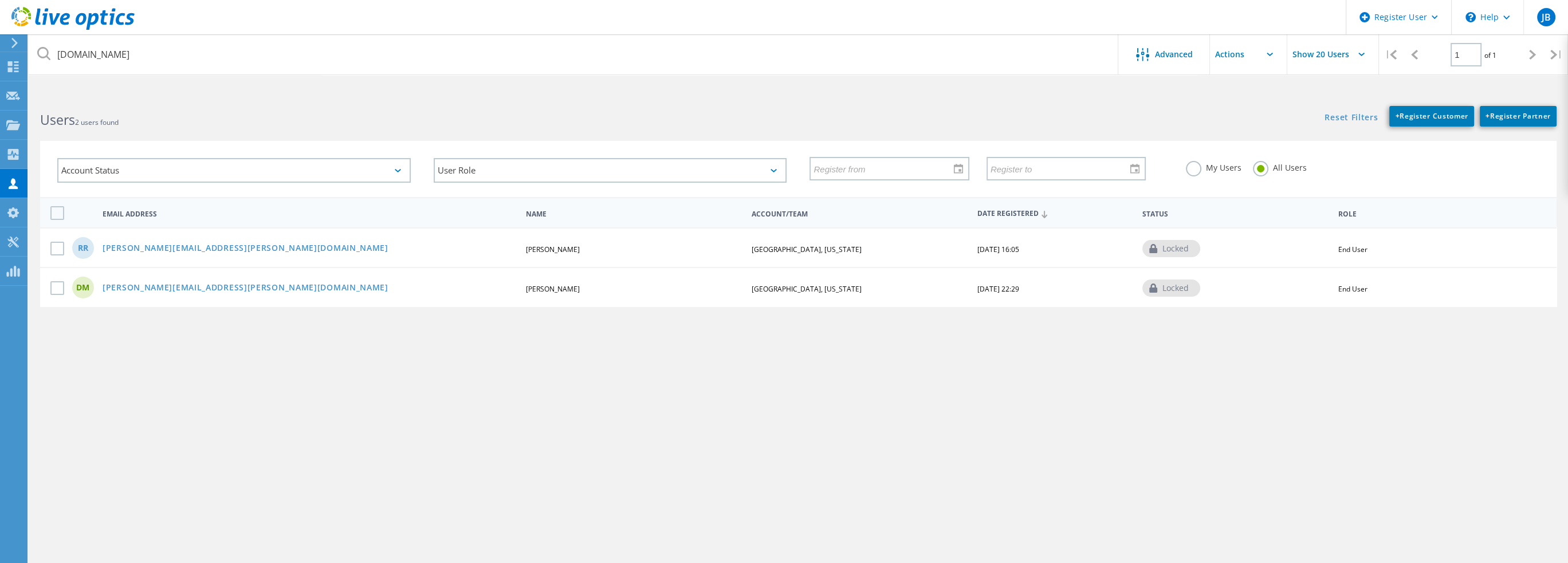
click at [1175, 288] on div "locked" at bounding box center [1171, 288] width 58 height 17
click at [1160, 211] on span "Status" at bounding box center [1234, 215] width 185 height 7
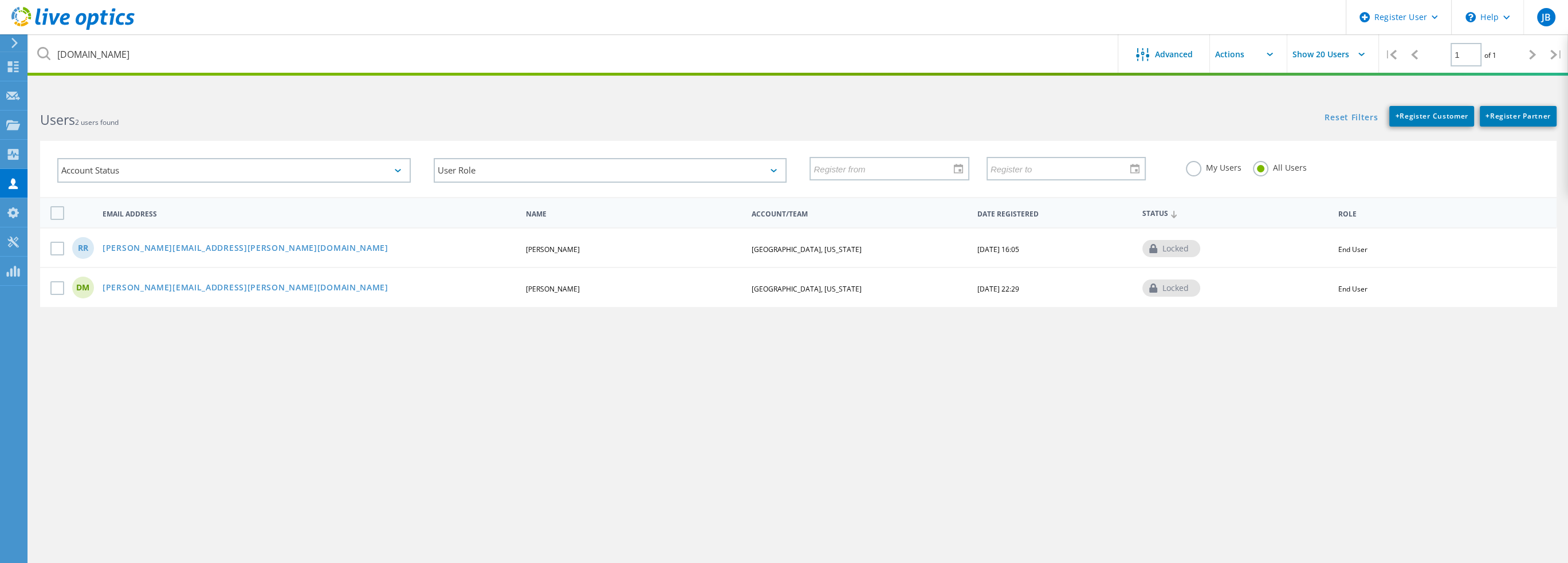
click at [1160, 210] on span "Status" at bounding box center [1234, 214] width 185 height 8
click at [1269, 54] on icon at bounding box center [1269, 54] width 6 height 3
click at [1258, 55] on input "text" at bounding box center [1266, 54] width 115 height 41
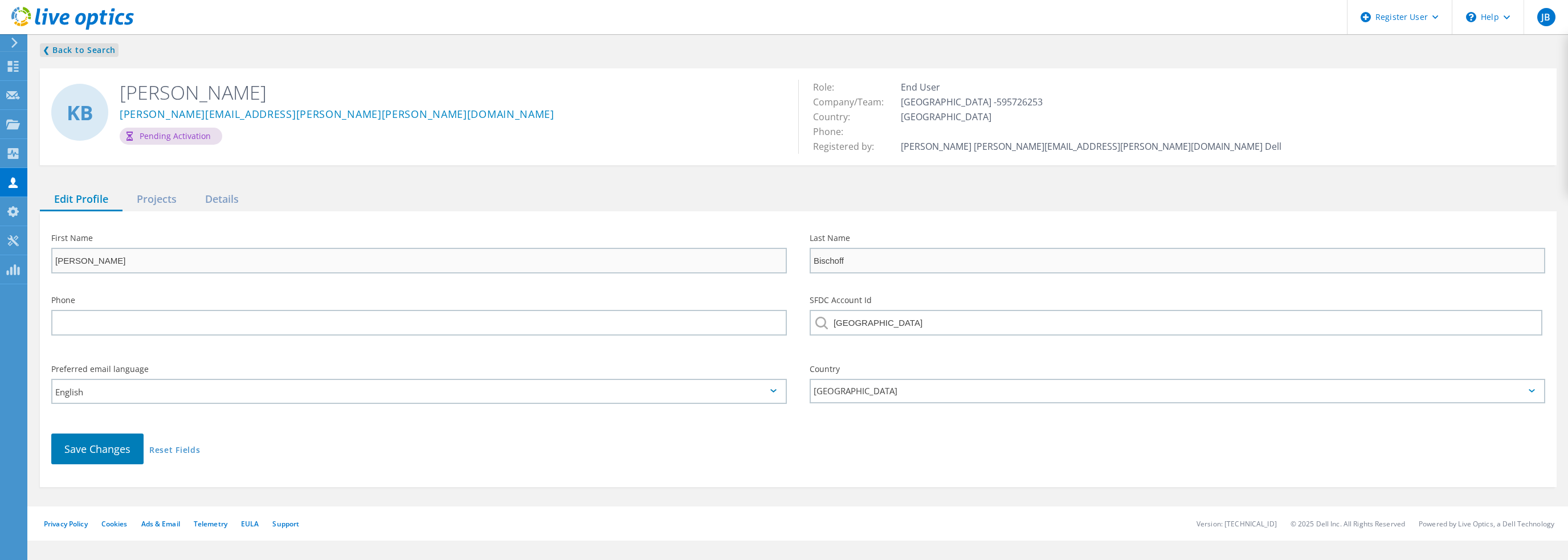
click at [70, 50] on link "❮ Back to Search" at bounding box center [80, 50] width 79 height 14
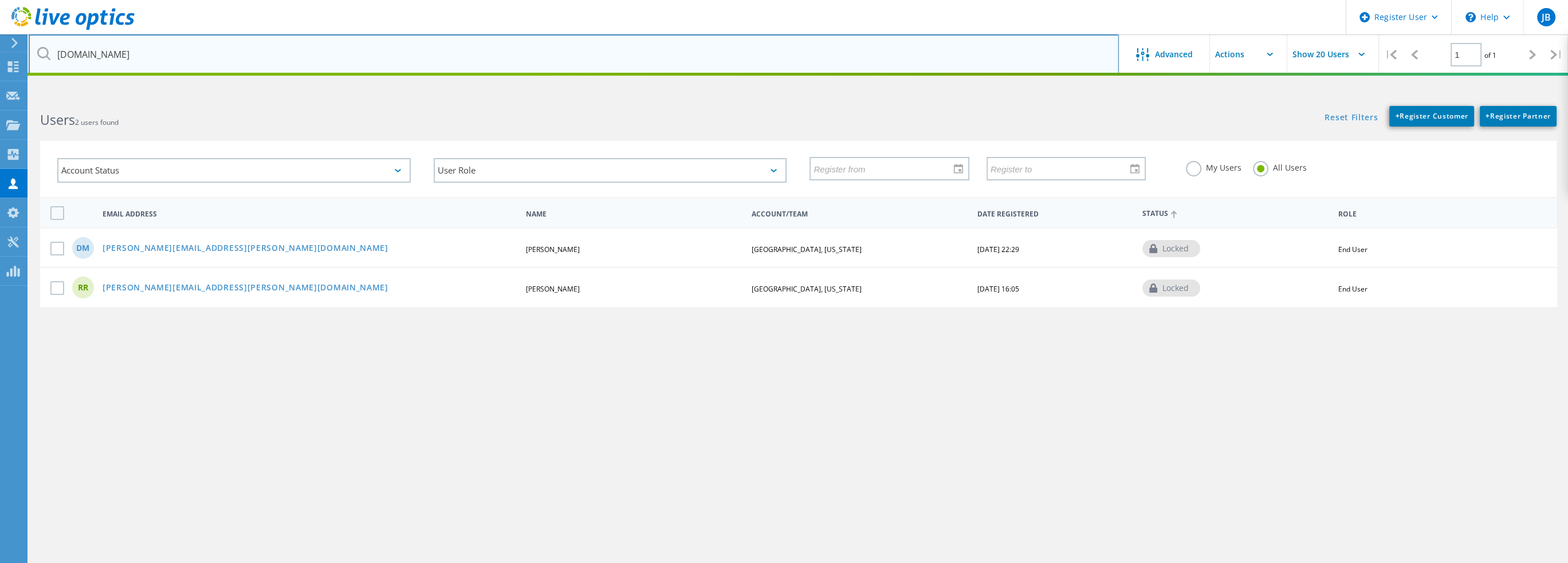
click at [150, 57] on input "birminghamal.gov" at bounding box center [573, 54] width 1090 height 41
drag, startPoint x: 150, startPoint y: 57, endPoint x: 126, endPoint y: 52, distance: 24.5
click at [126, 52] on input "birminghamal.gov" at bounding box center [573, 54] width 1090 height 41
type input "birmingham"
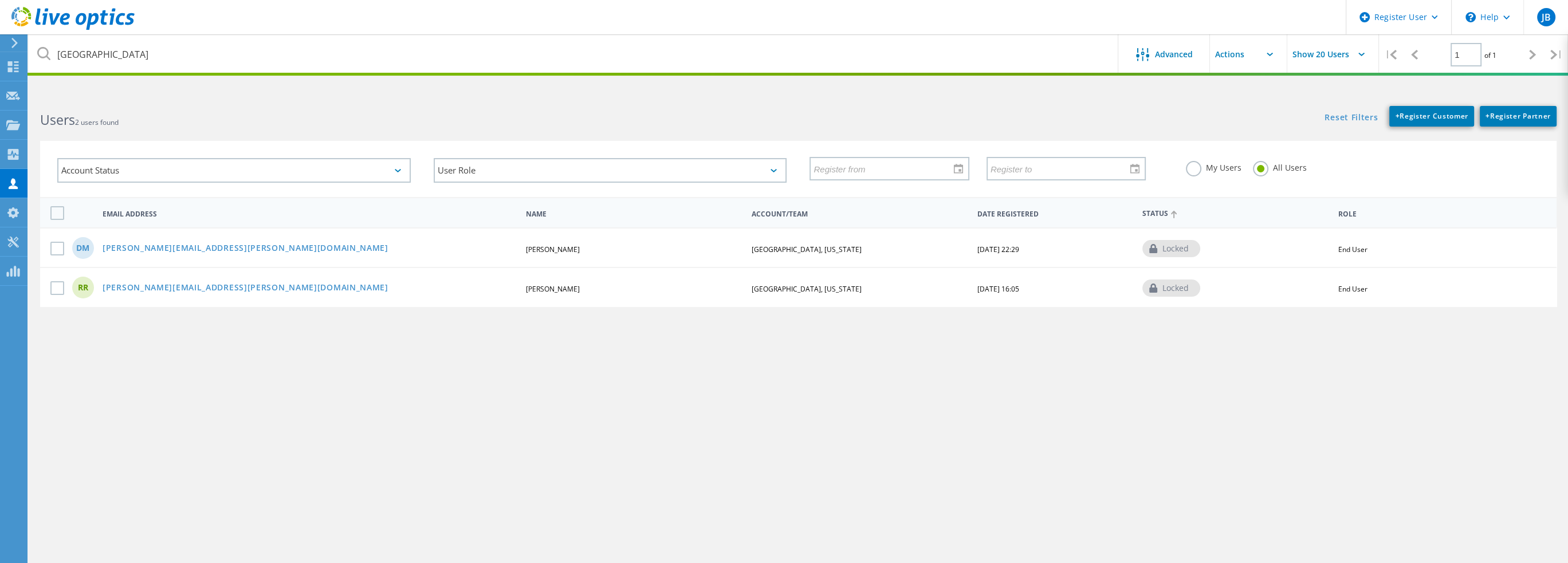
click at [43, 53] on icon at bounding box center [43, 53] width 13 height 13
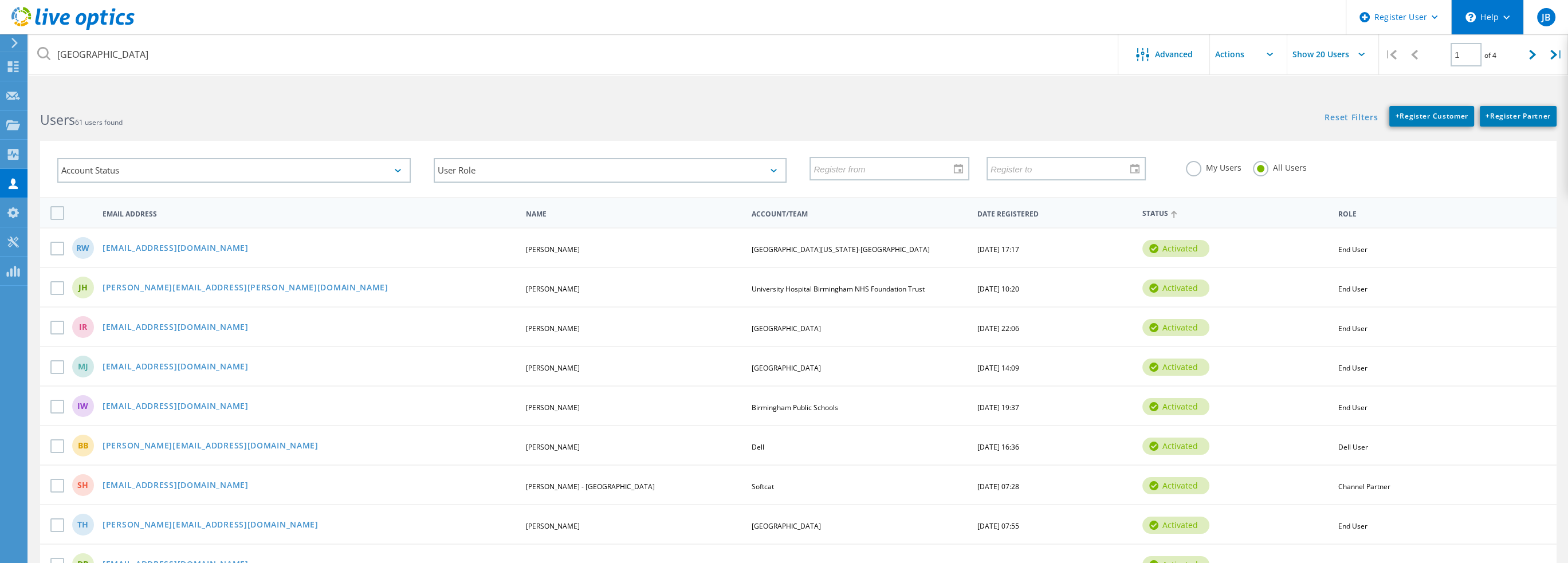
click at [1474, 14] on icon at bounding box center [1471, 17] width 10 height 10
click at [1488, 52] on link "Explore Helpful Articles" at bounding box center [1515, 49] width 128 height 28
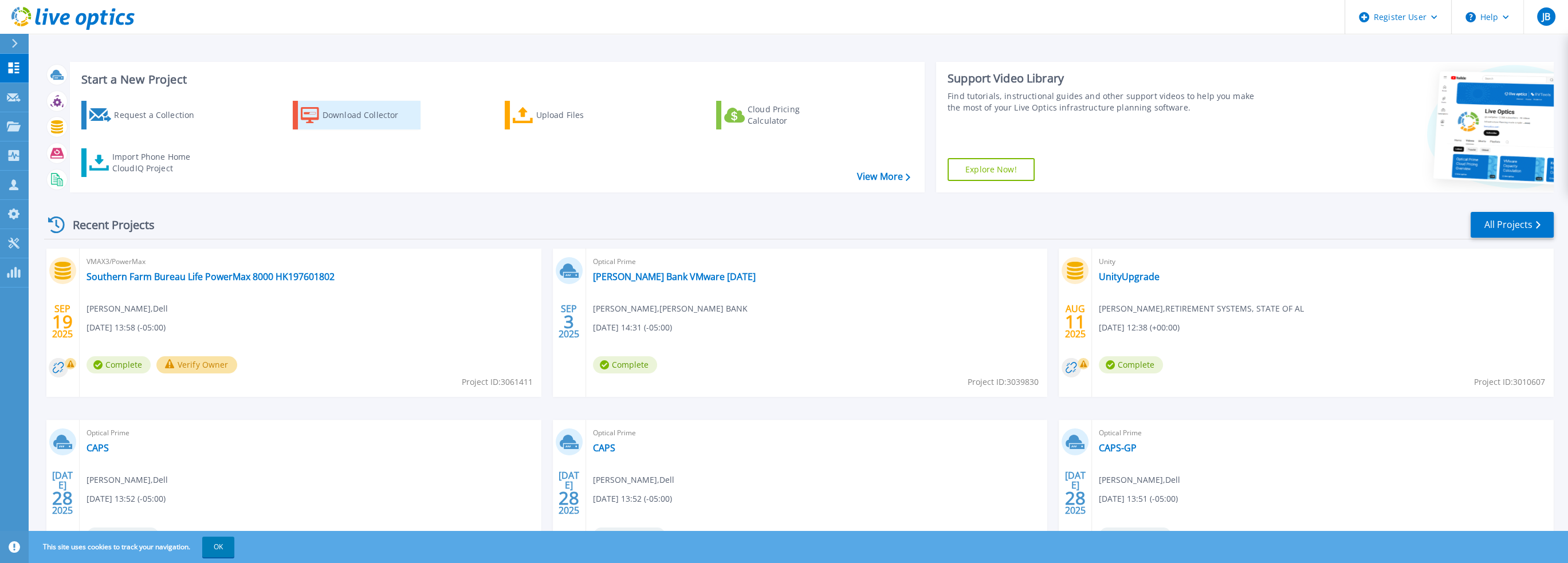
click at [346, 110] on div "Download Collector" at bounding box center [368, 115] width 91 height 23
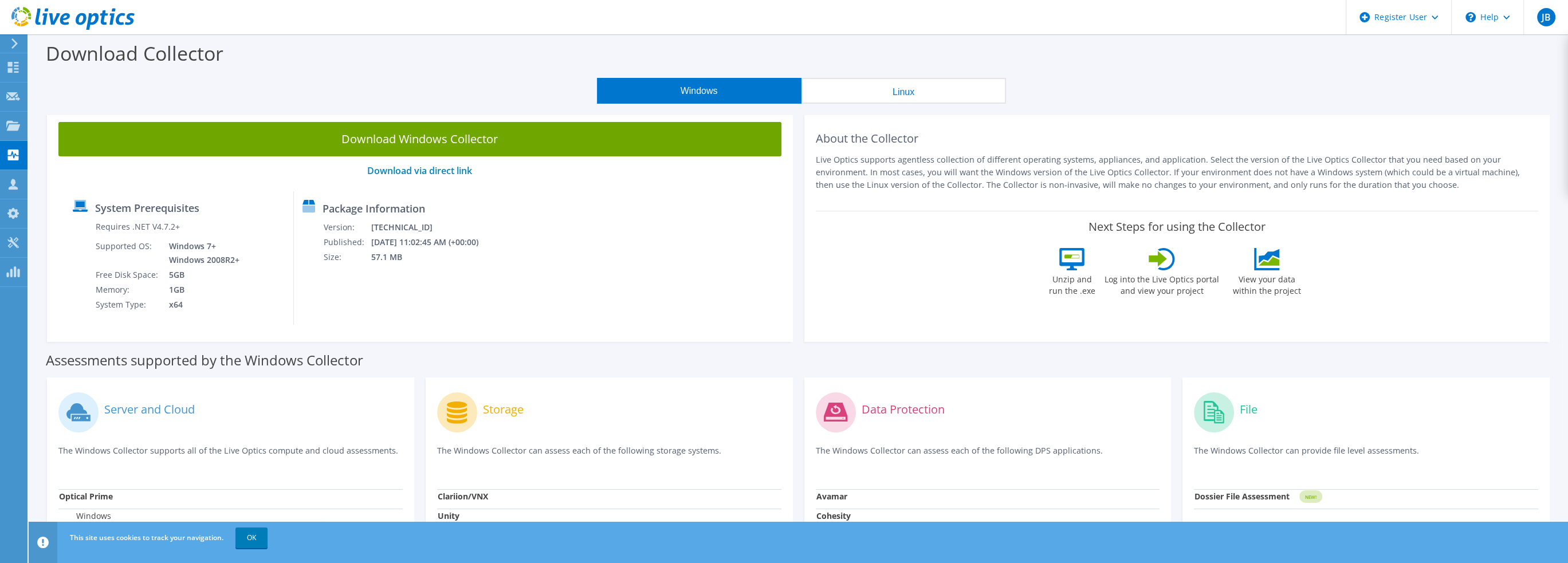
click at [858, 85] on button "Linux" at bounding box center [903, 91] width 204 height 26
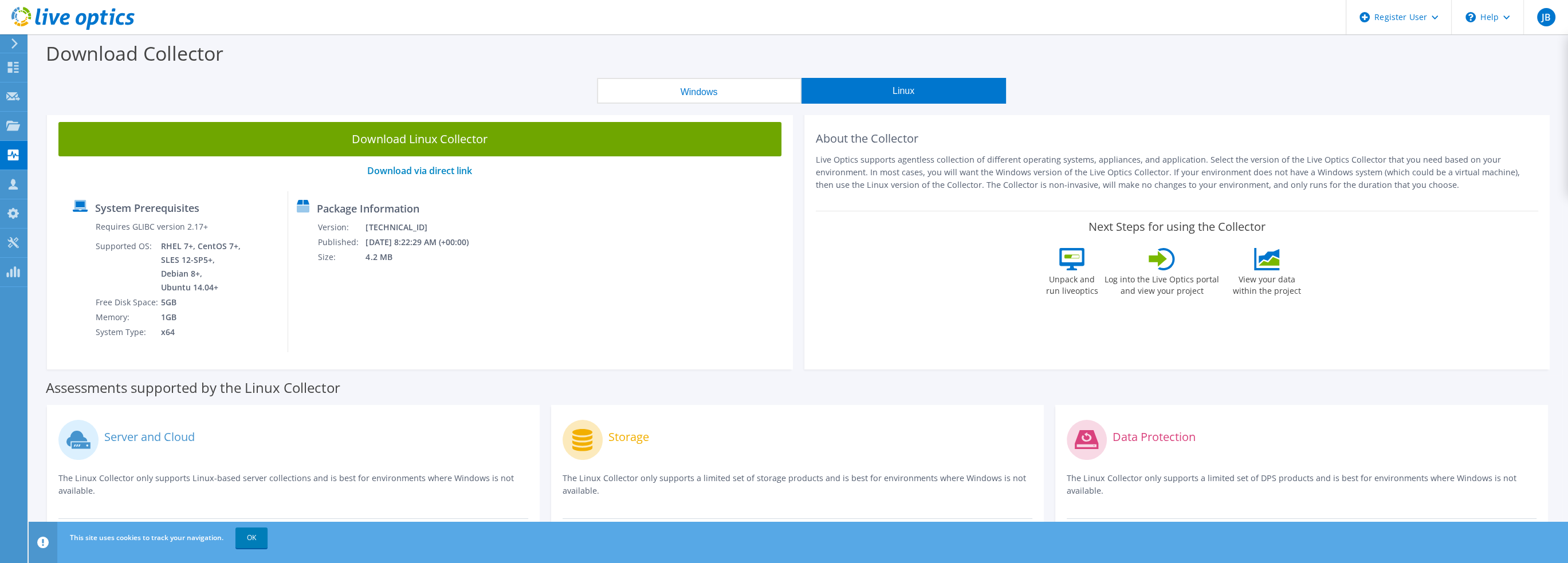
click at [672, 83] on button "Windows" at bounding box center [698, 91] width 204 height 26
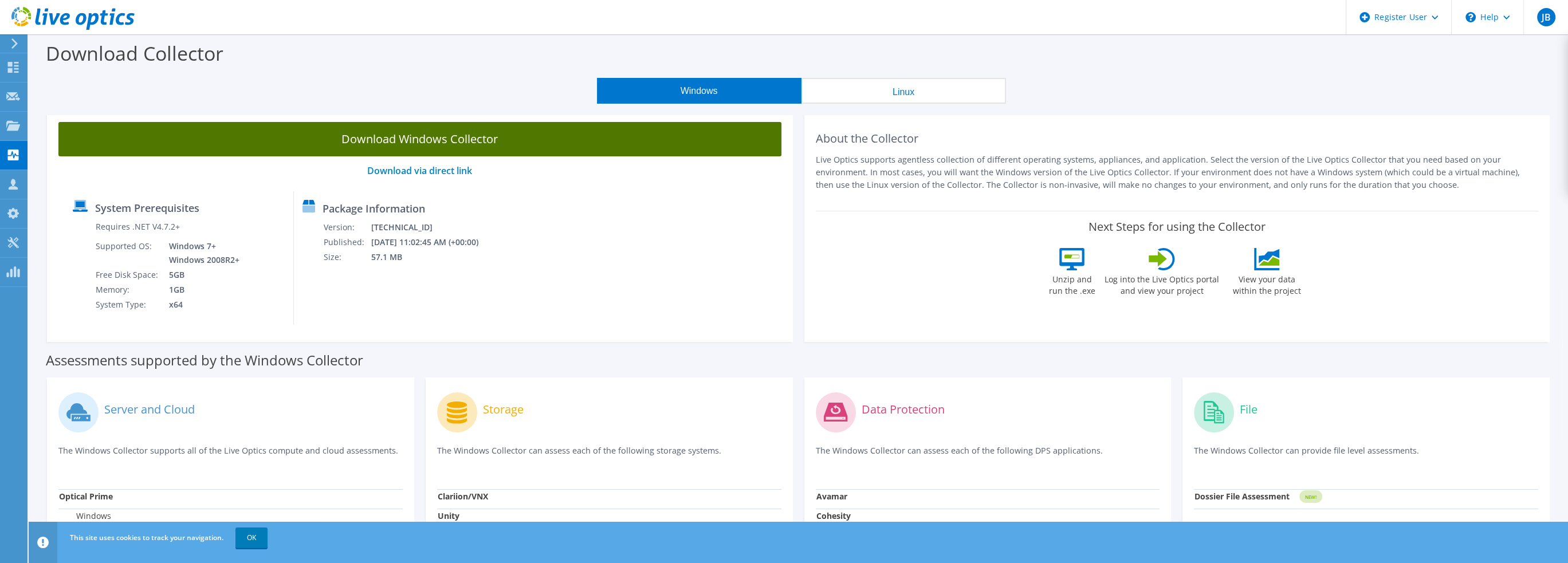
click at [339, 147] on link "Download Windows Collector" at bounding box center [420, 140] width 723 height 34
